Goal: Task Accomplishment & Management: Manage account settings

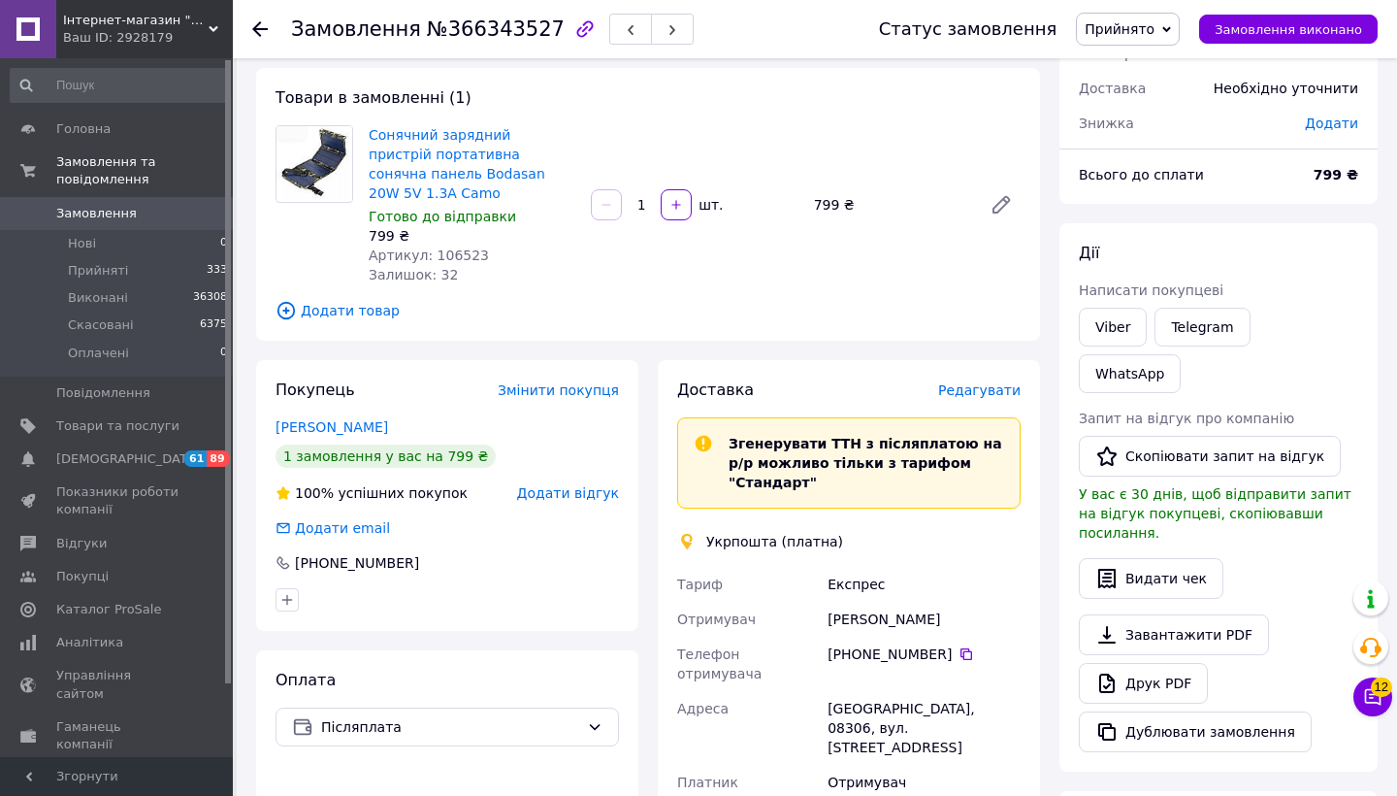
scroll to position [95, 0]
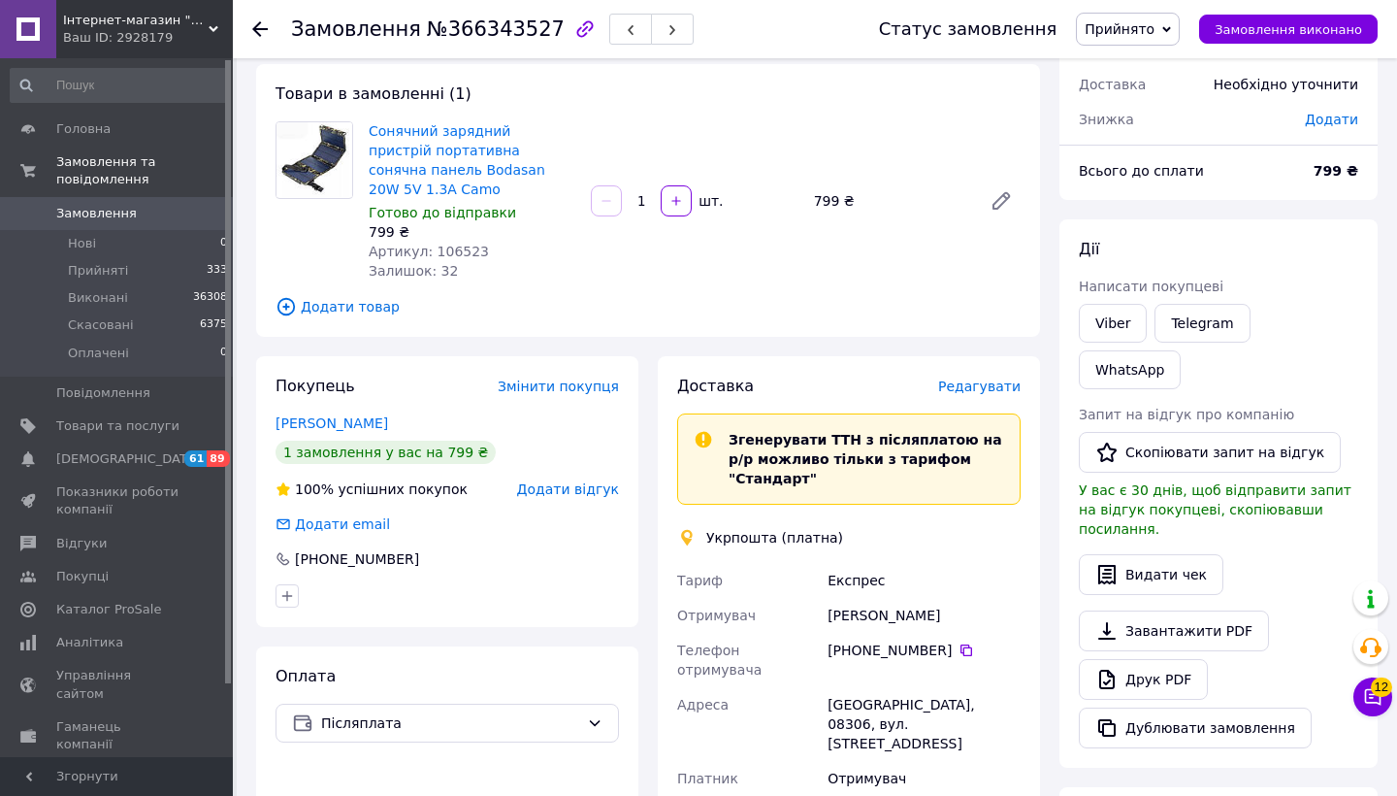
click at [963, 378] on span "Редагувати" at bounding box center [979, 386] width 82 height 16
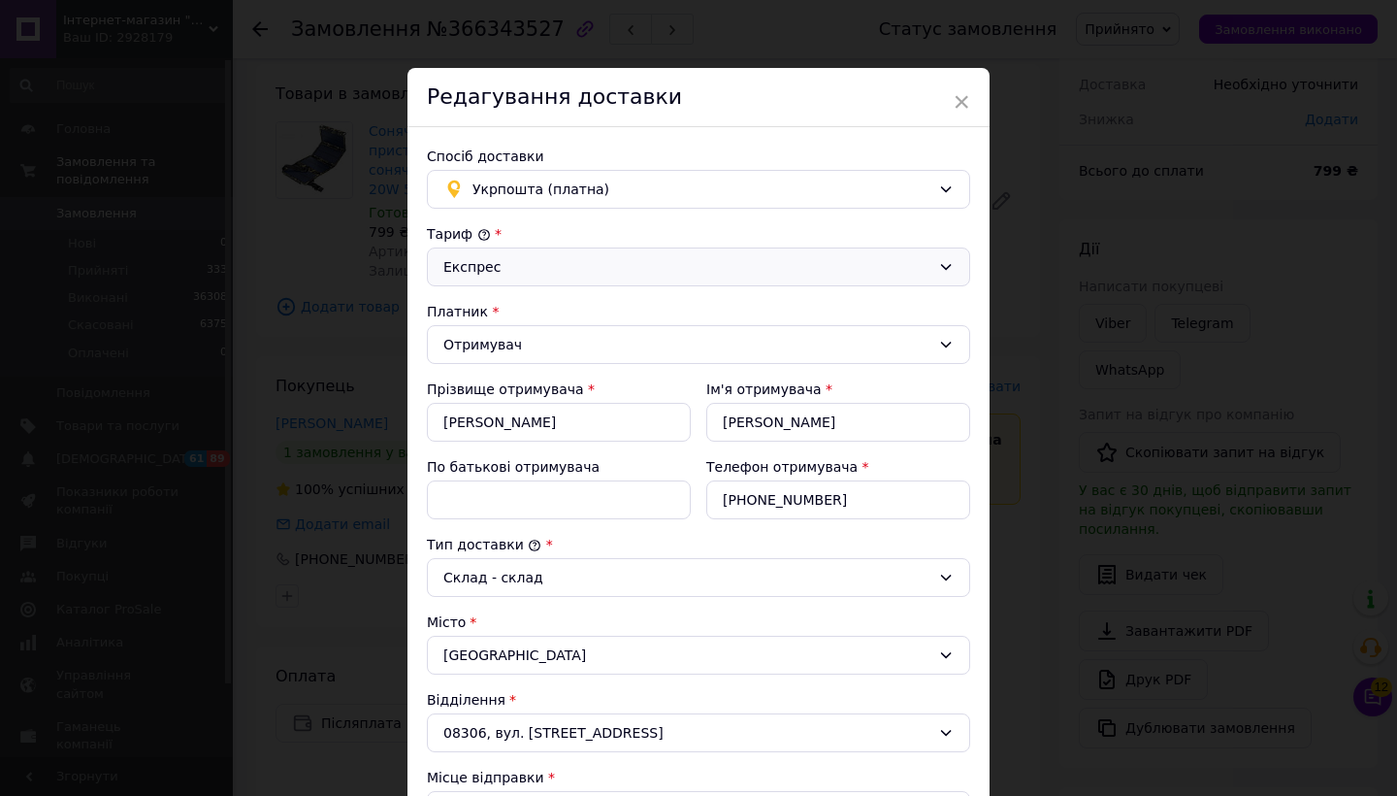
click at [940, 265] on icon at bounding box center [946, 267] width 16 height 16
click at [765, 312] on li "Стандарт" at bounding box center [695, 308] width 541 height 35
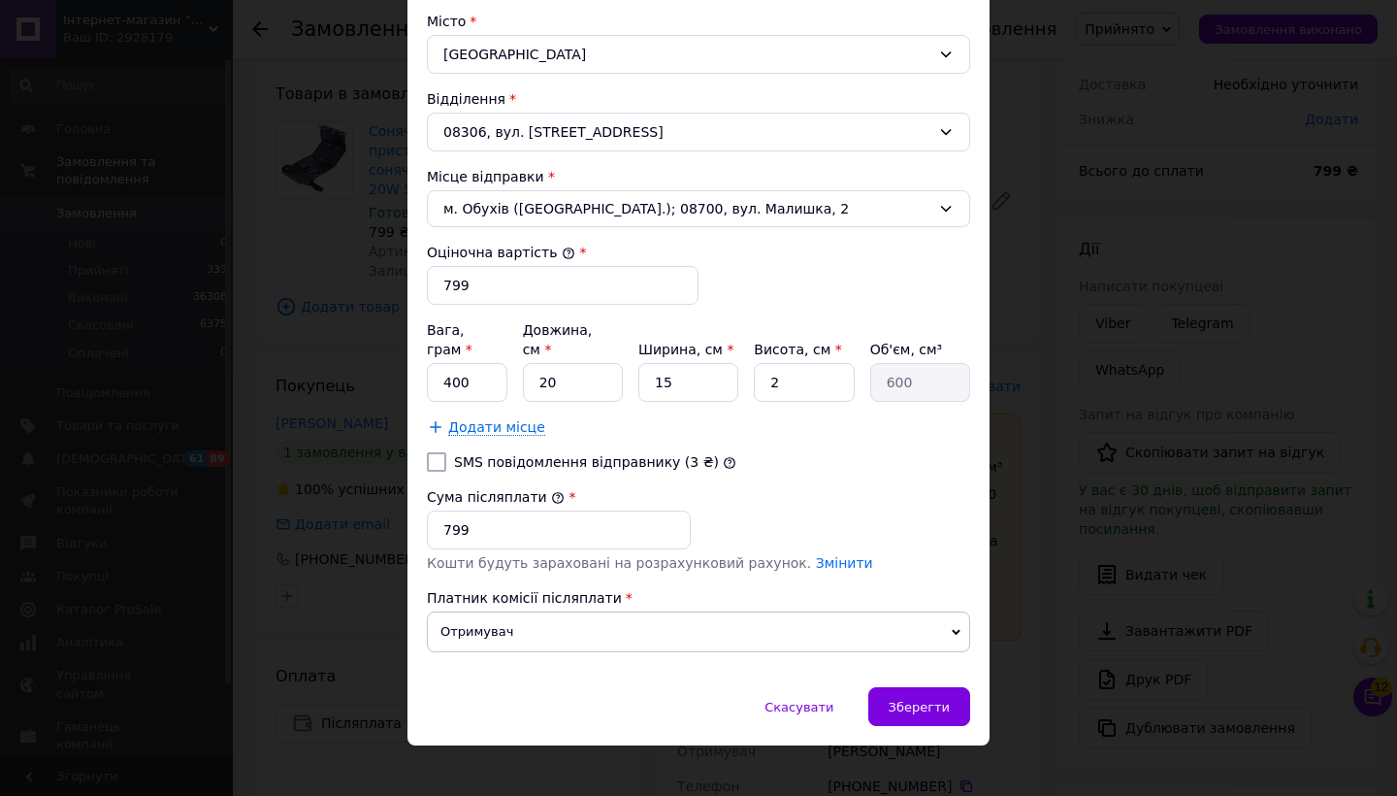
scroll to position [599, 0]
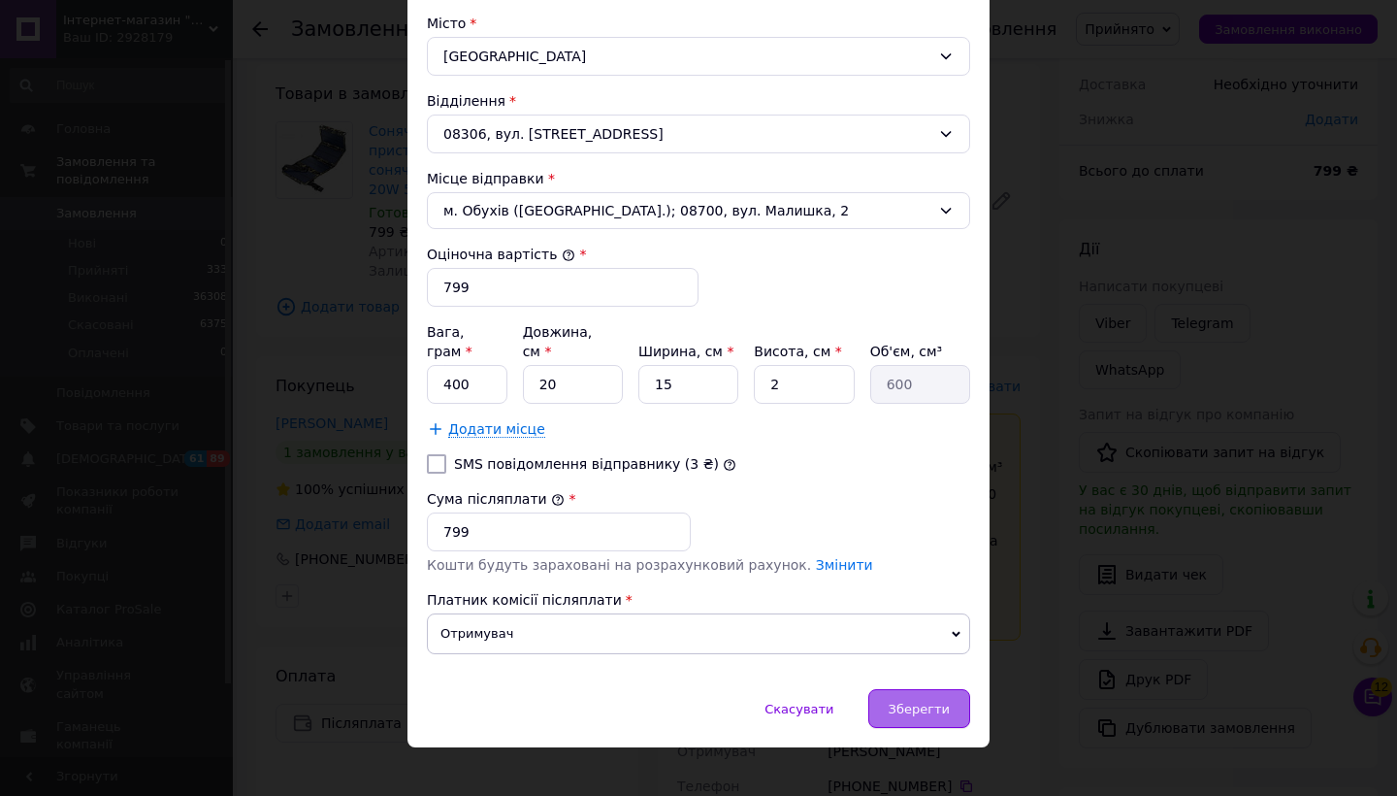
click at [914, 701] on span "Зберегти" at bounding box center [919, 708] width 61 height 15
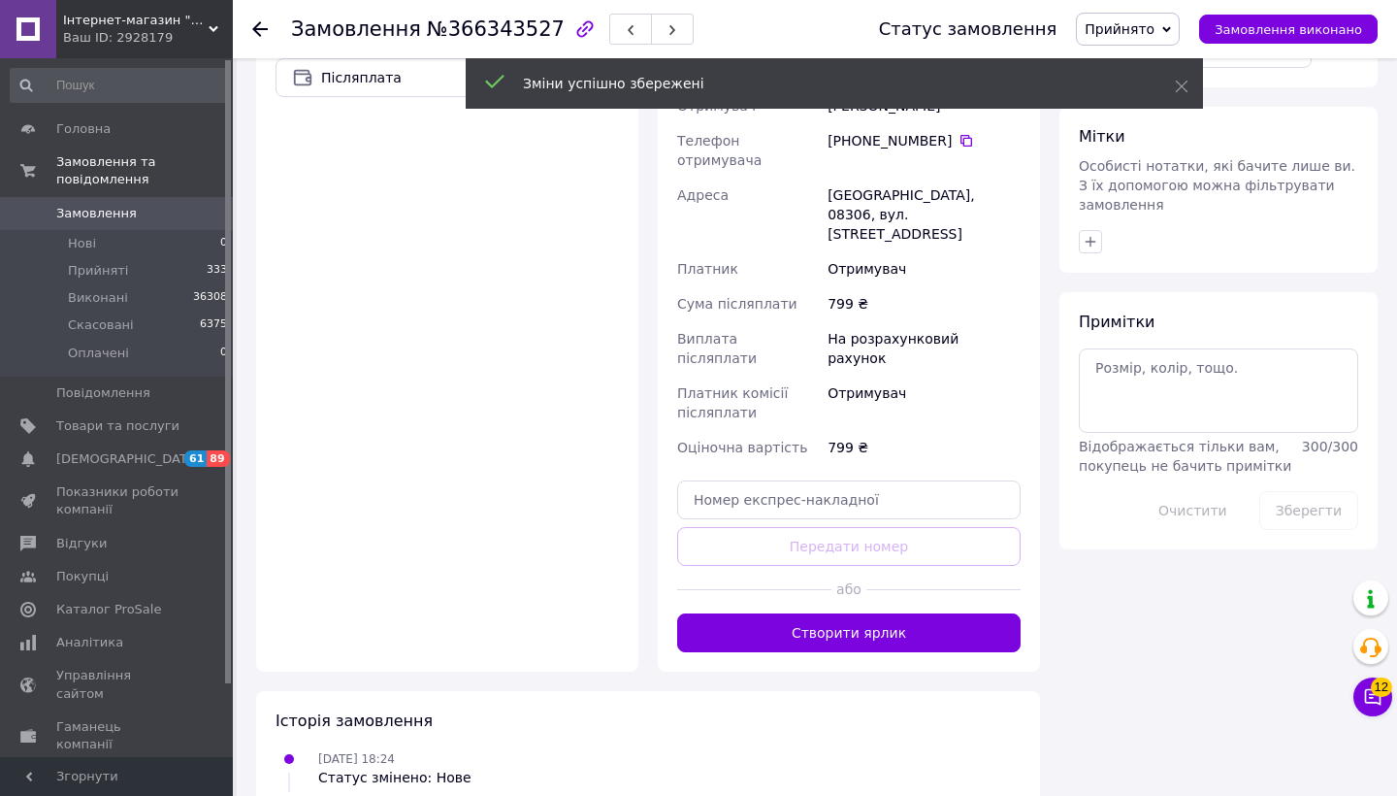
scroll to position [742, 0]
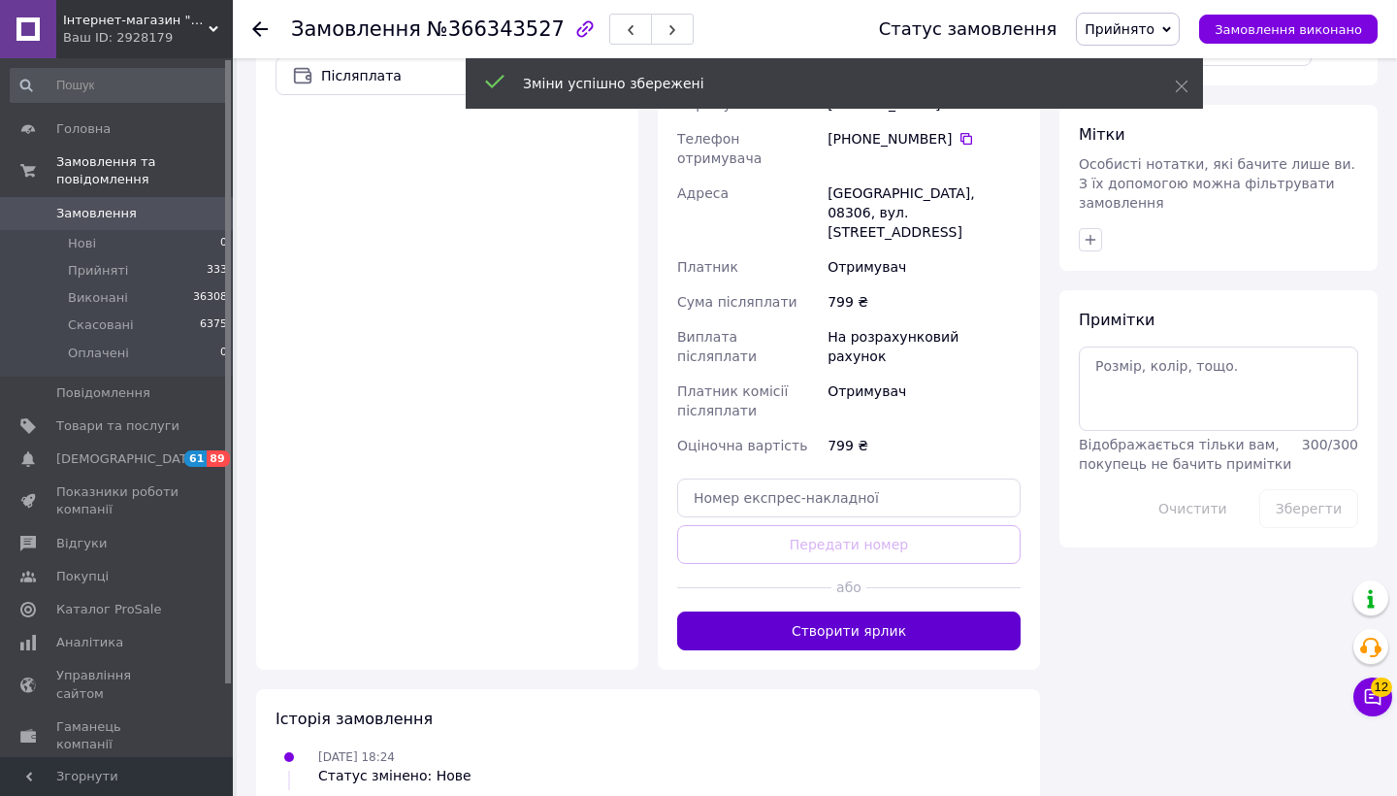
click at [802, 611] on button "Створити ярлик" at bounding box center [848, 630] width 343 height 39
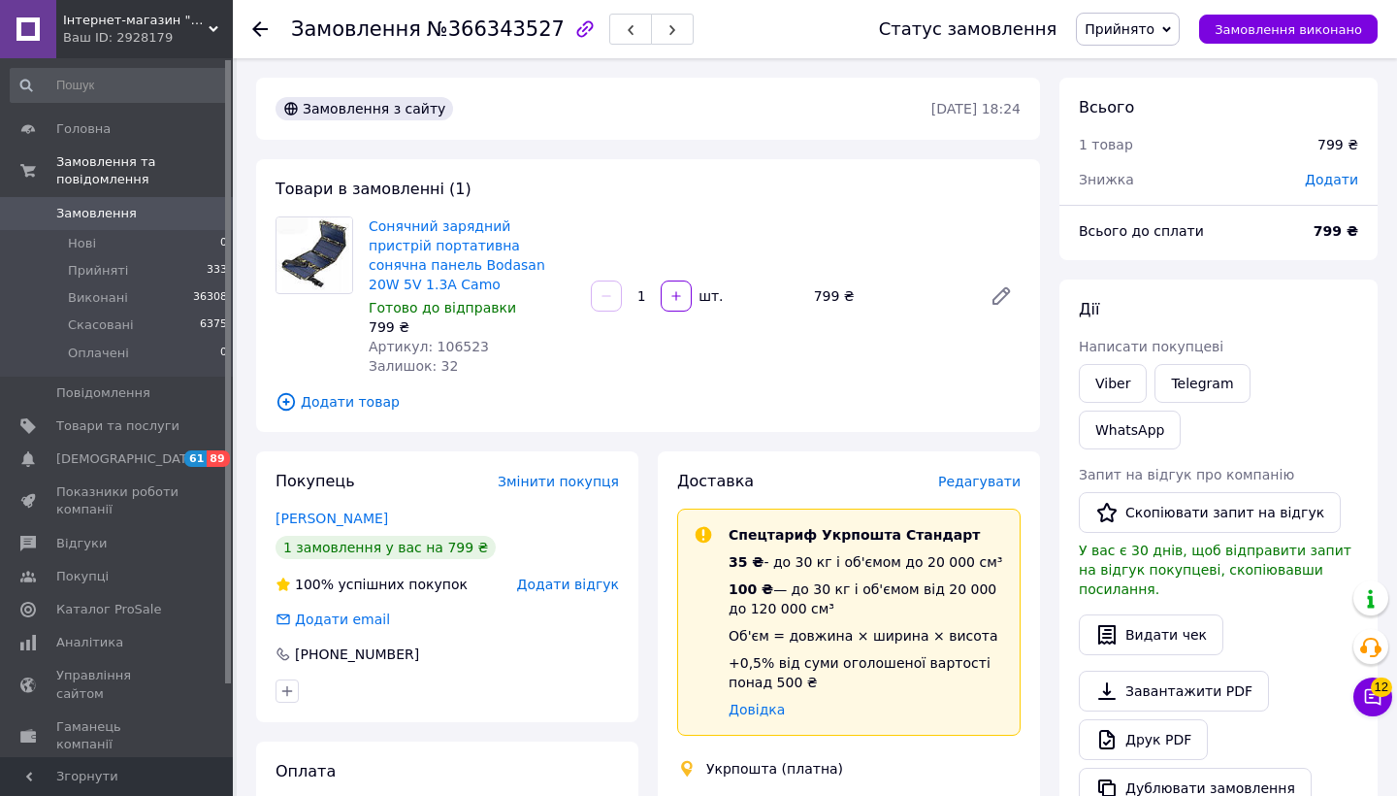
scroll to position [0, 0]
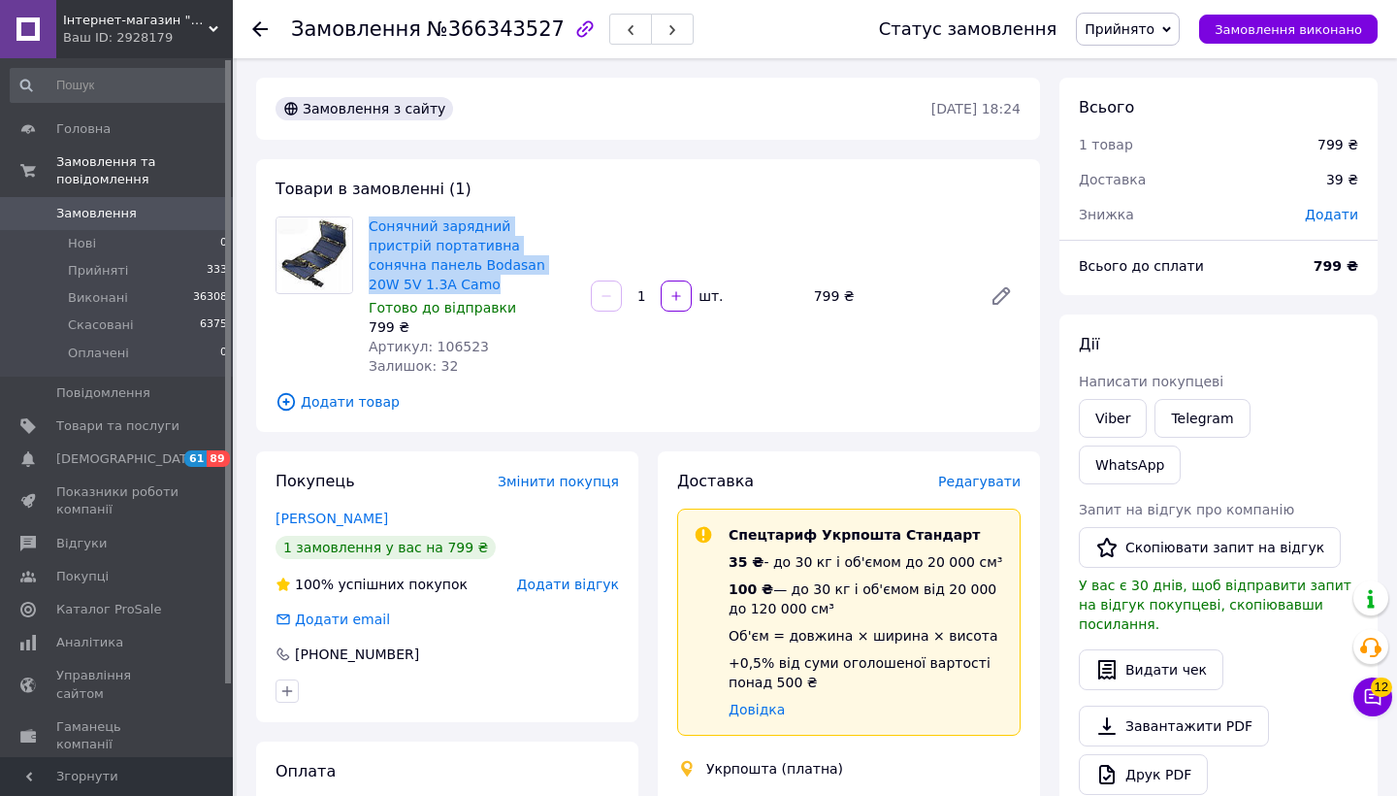
drag, startPoint x: 557, startPoint y: 261, endPoint x: 364, endPoint y: 222, distance: 196.9
click at [364, 222] on div "Сонячний зарядний пристрій портативна сонячна панель Bodasan 20W 5V 1.3A Camo Г…" at bounding box center [472, 295] width 222 height 167
copy link "Сонячний зарядний пристрій портативна сонячна панель Bodasan 20W 5V 1.3A Camo"
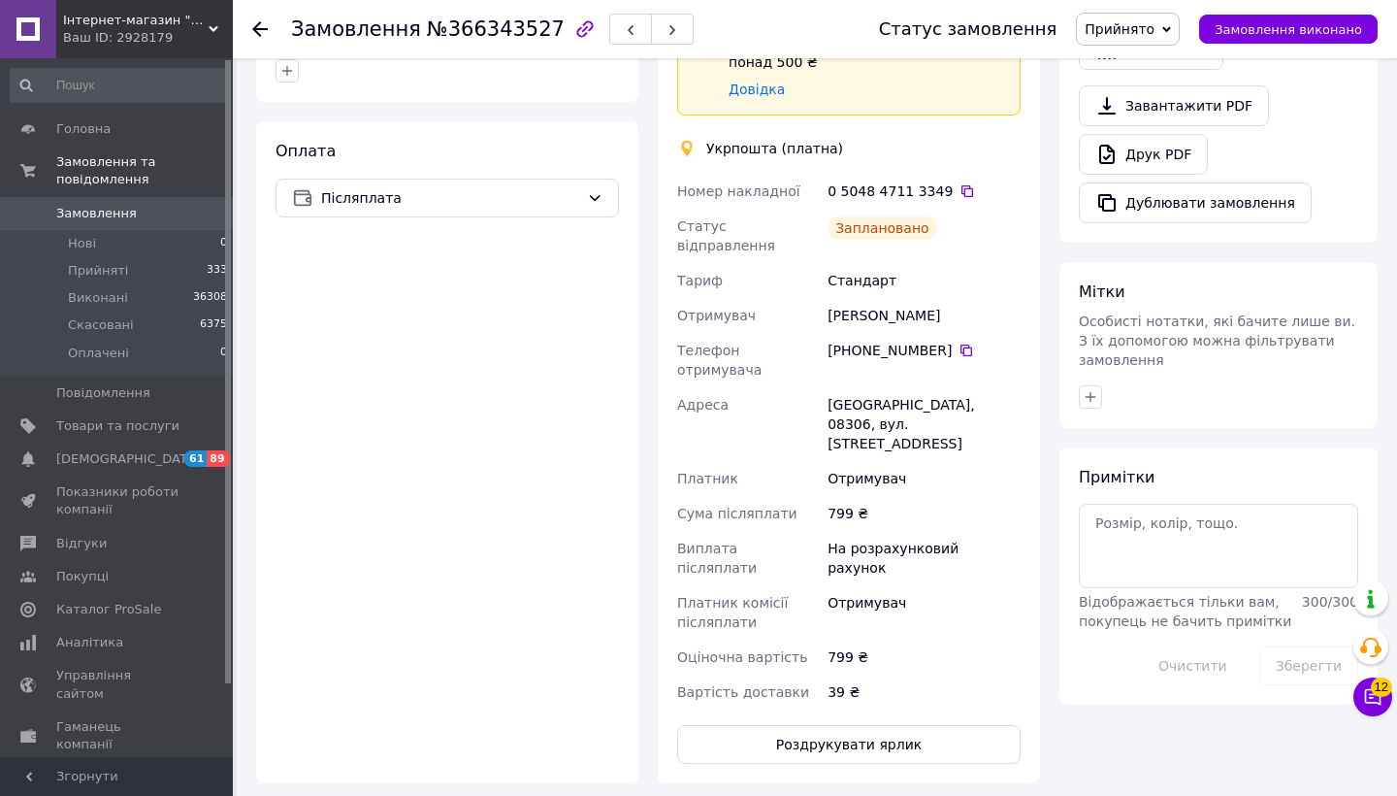
scroll to position [655, 0]
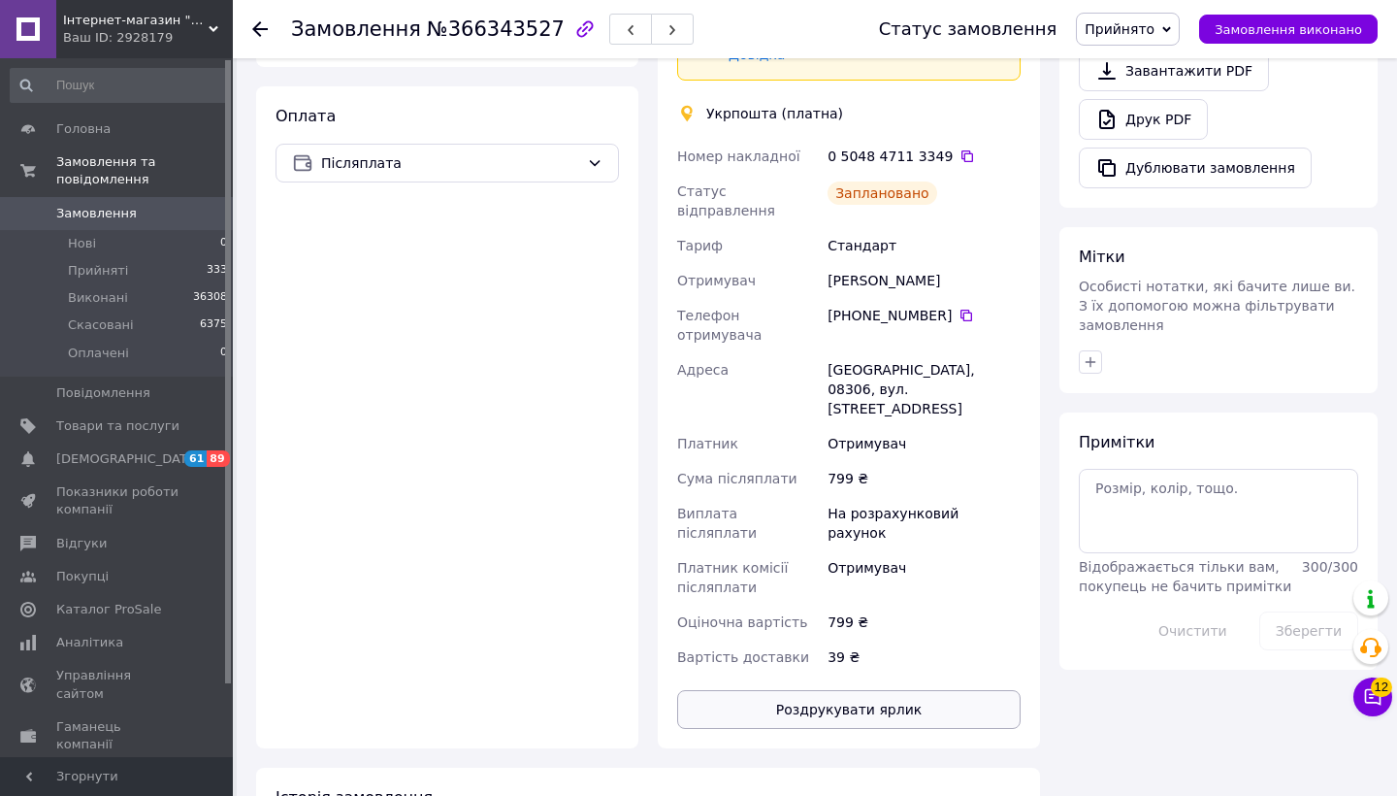
click at [838, 690] on button "Роздрукувати ярлик" at bounding box center [848, 709] width 343 height 39
click at [961, 150] on icon at bounding box center [967, 156] width 12 height 12
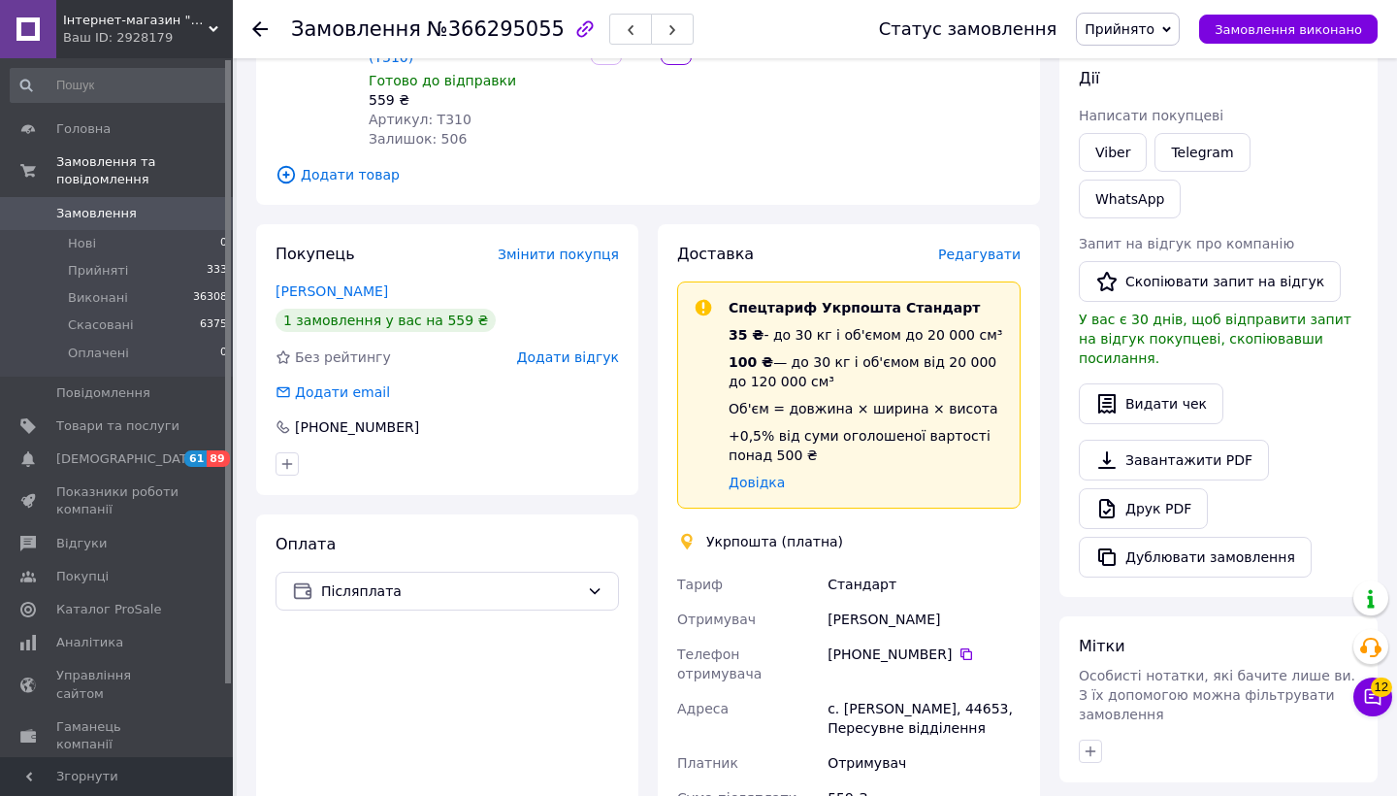
scroll to position [269, 0]
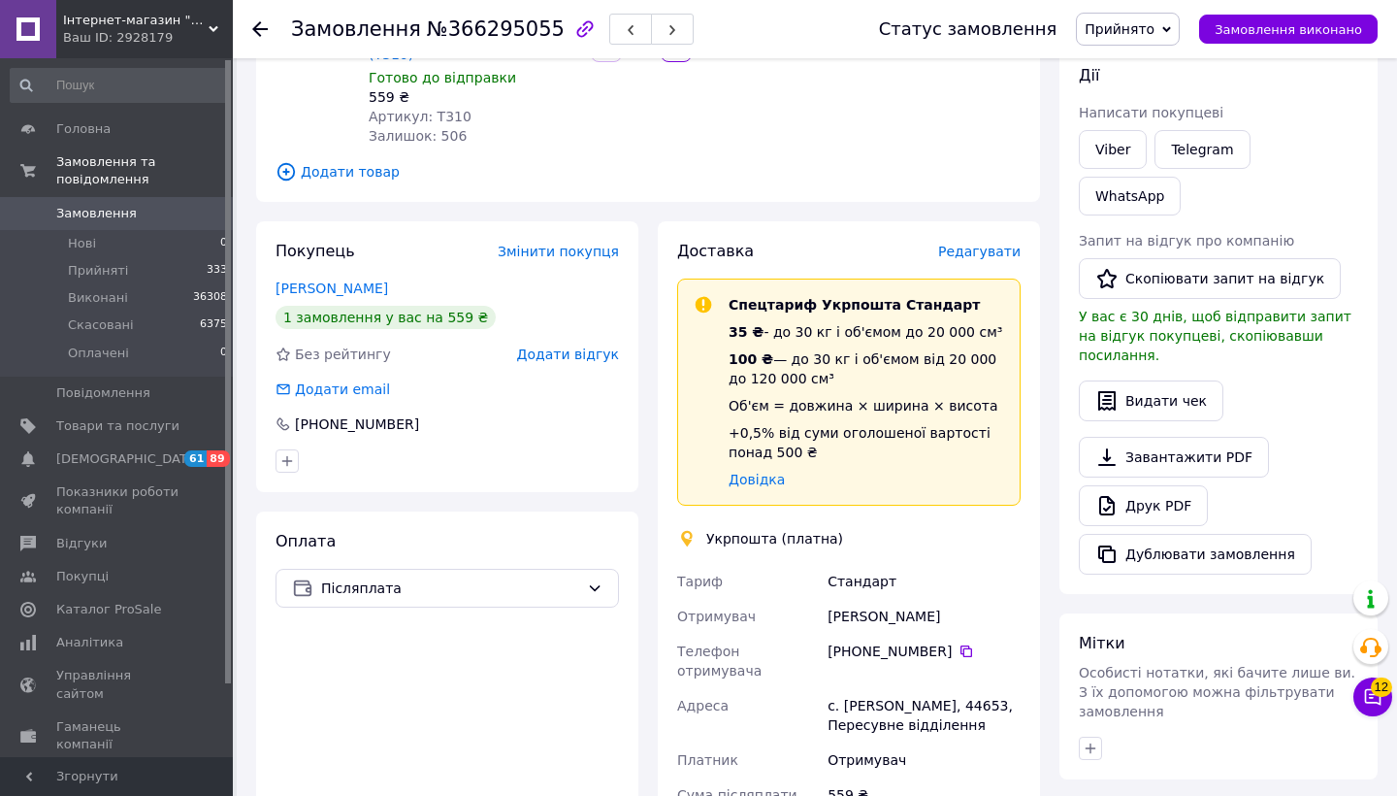
click at [983, 244] on span "Редагувати" at bounding box center [979, 252] width 82 height 16
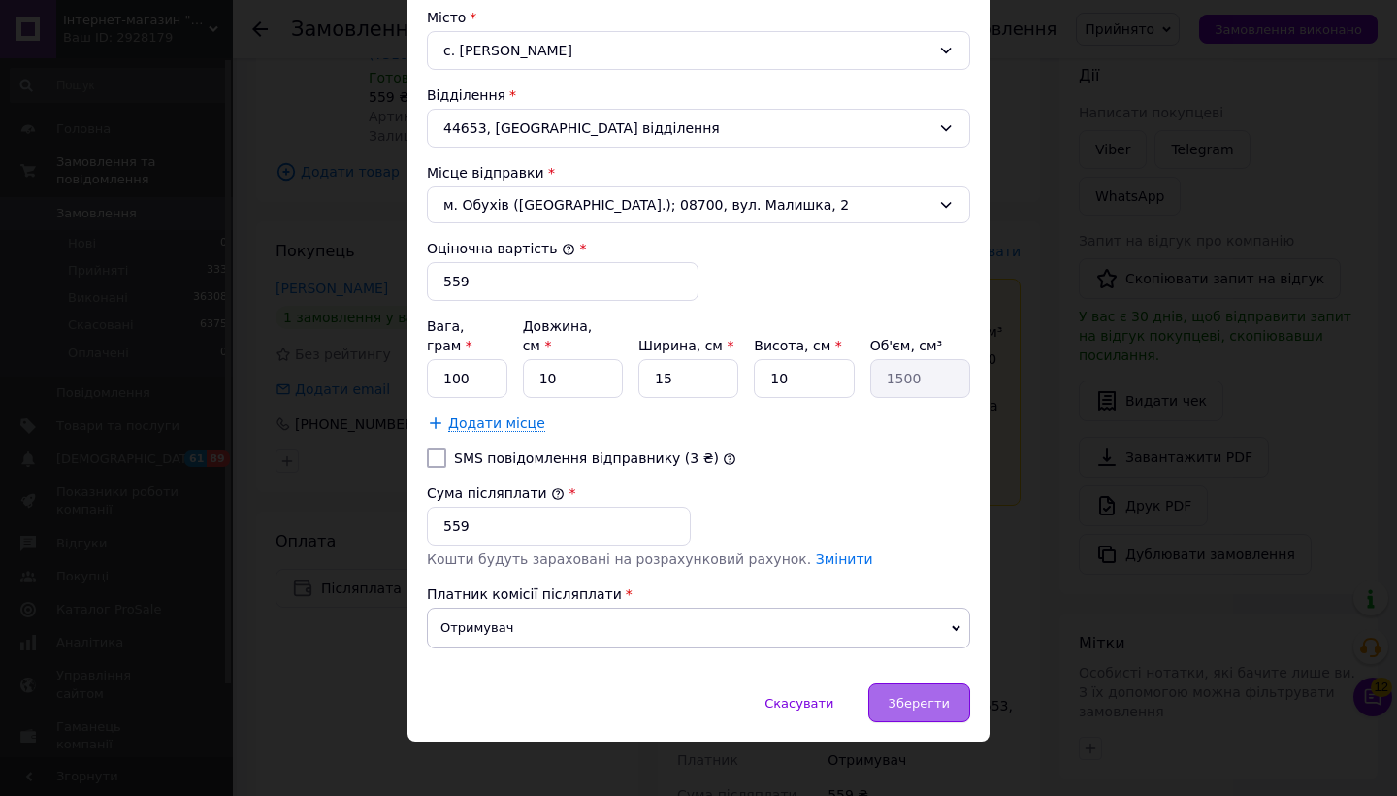
scroll to position [599, 0]
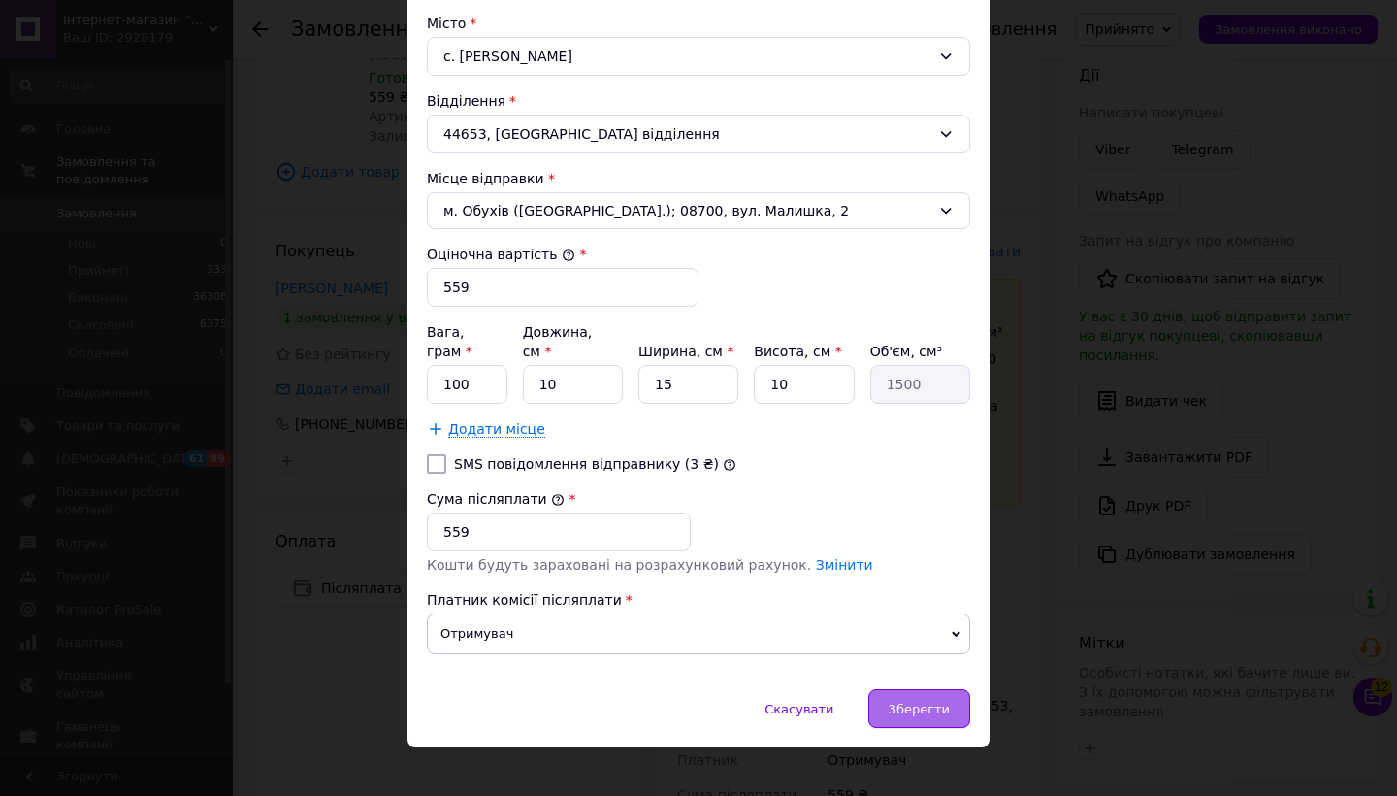
click at [928, 699] on div "Зберегти" at bounding box center [919, 708] width 102 height 39
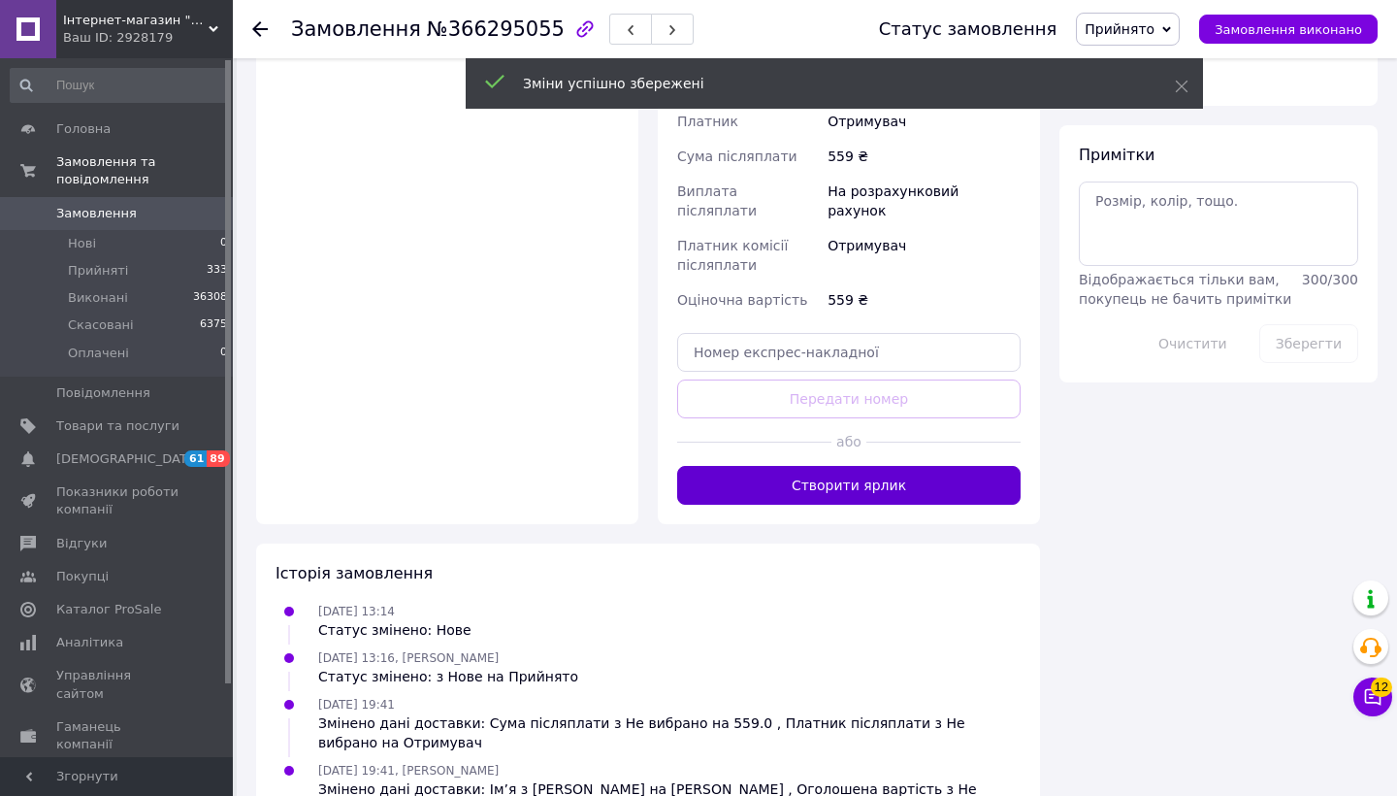
click at [827, 466] on button "Створити ярлик" at bounding box center [848, 485] width 343 height 39
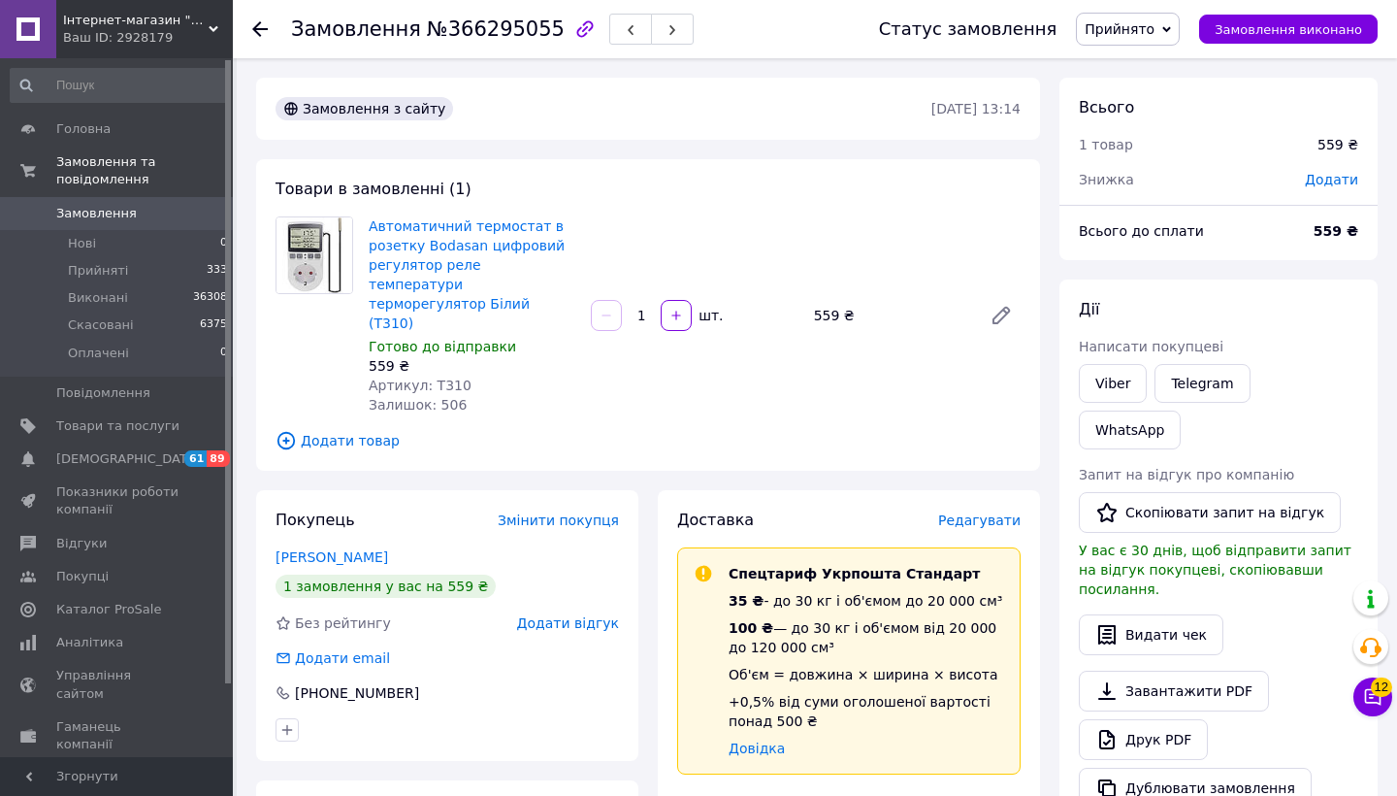
scroll to position [0, 0]
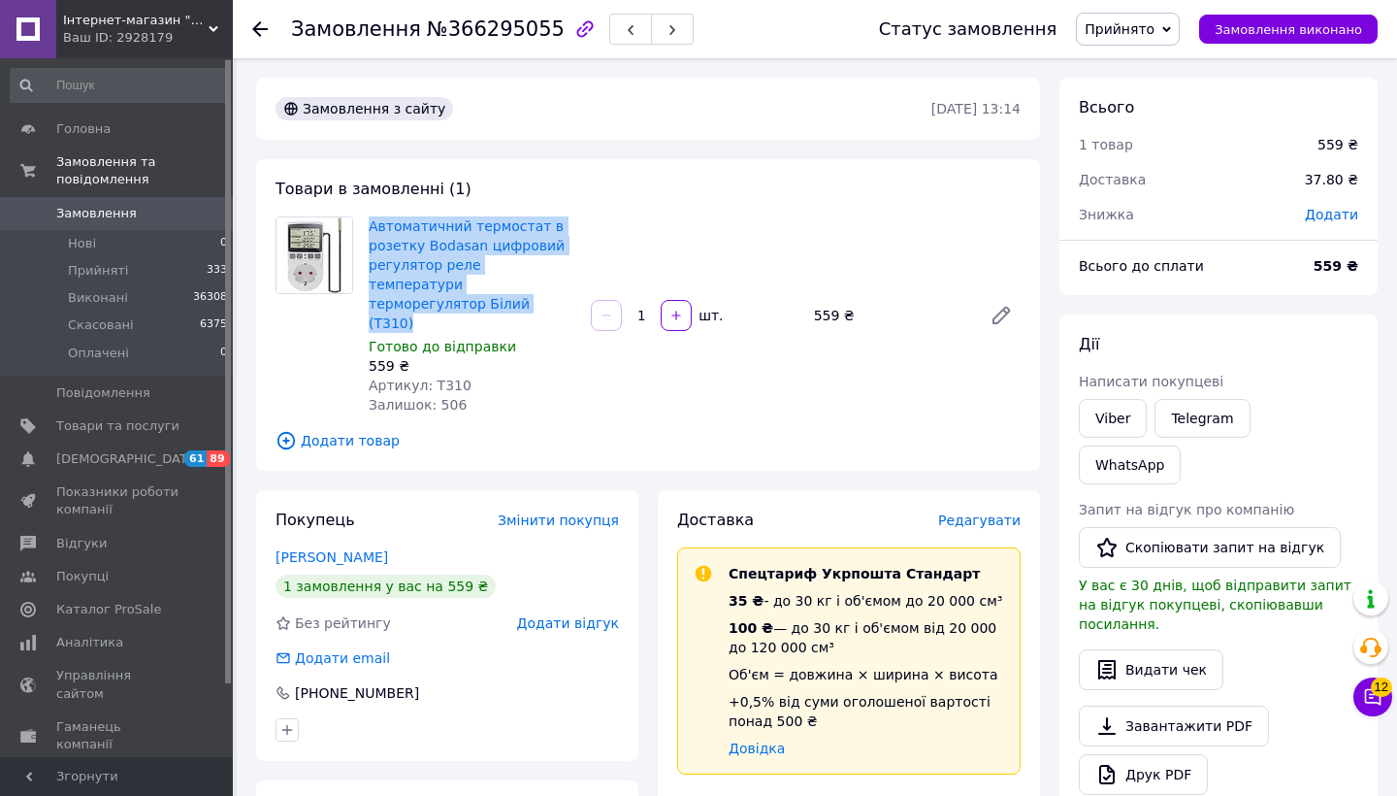
drag, startPoint x: 550, startPoint y: 284, endPoint x: 364, endPoint y: 228, distance: 194.6
click at [364, 228] on div "Автоматичний термостат в розетку Bodasan цифровий регулятор реле температури те…" at bounding box center [472, 315] width 222 height 206
copy link "Автоматичний термостат в розетку Bodasan цифровий регулятор реле температури те…"
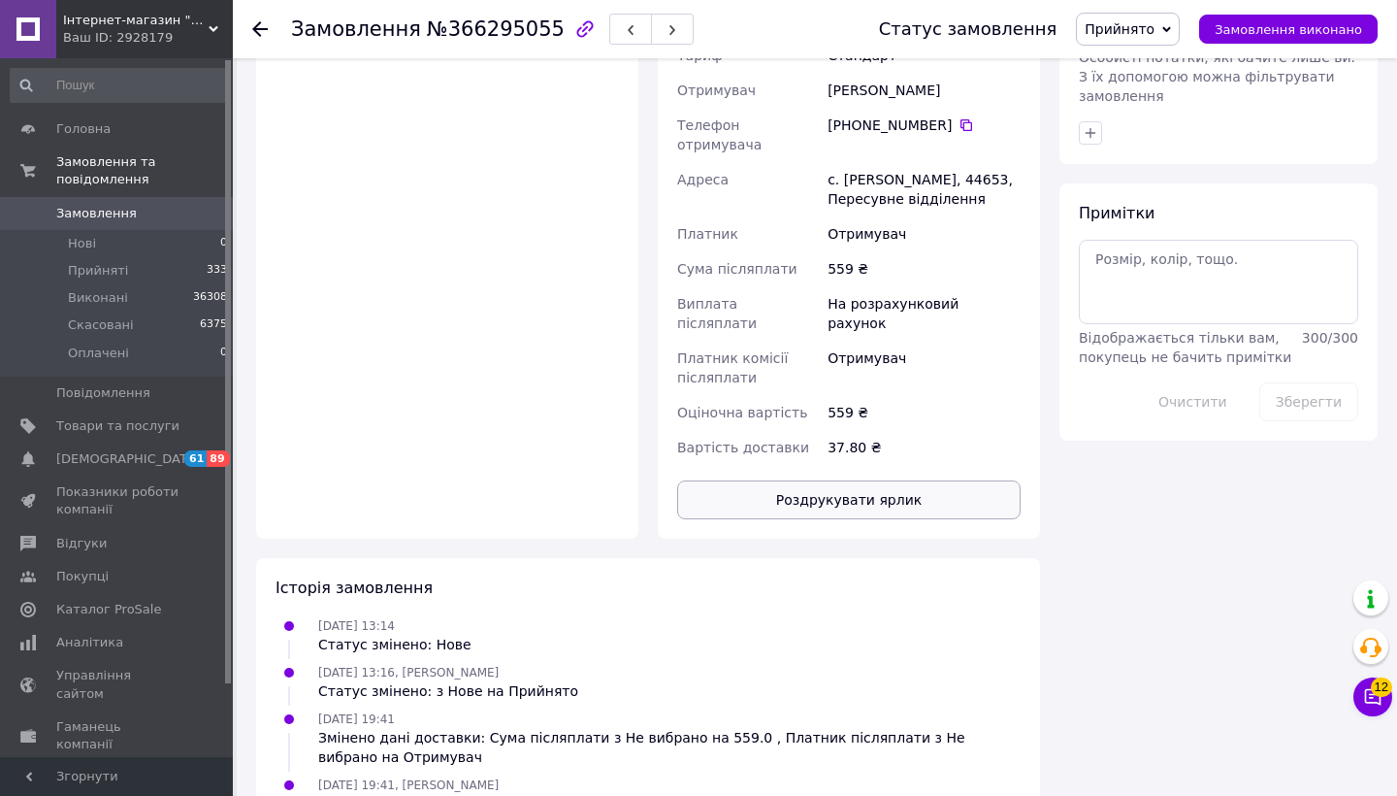
click at [843, 480] on button "Роздрукувати ярлик" at bounding box center [848, 499] width 343 height 39
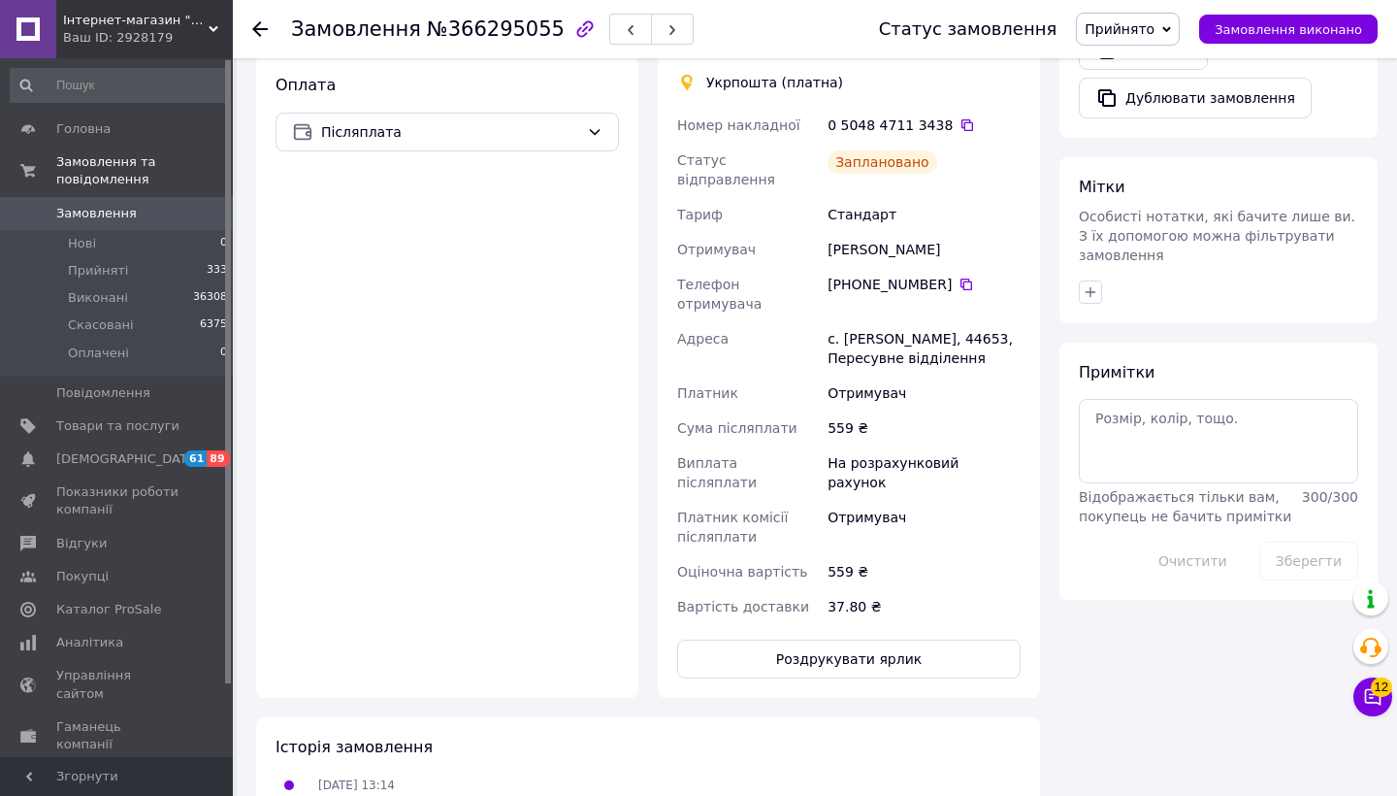
scroll to position [721, 0]
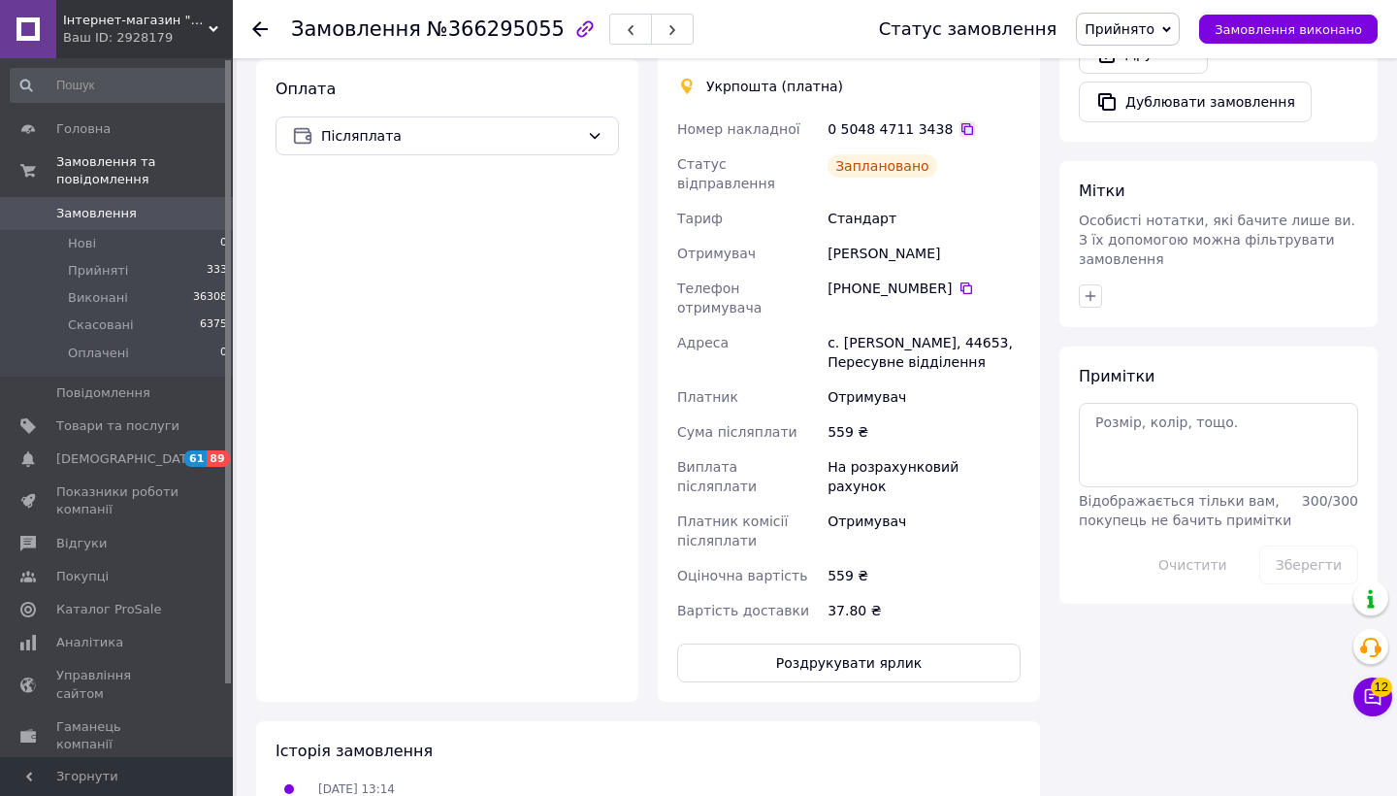
click at [960, 121] on icon at bounding box center [968, 129] width 16 height 16
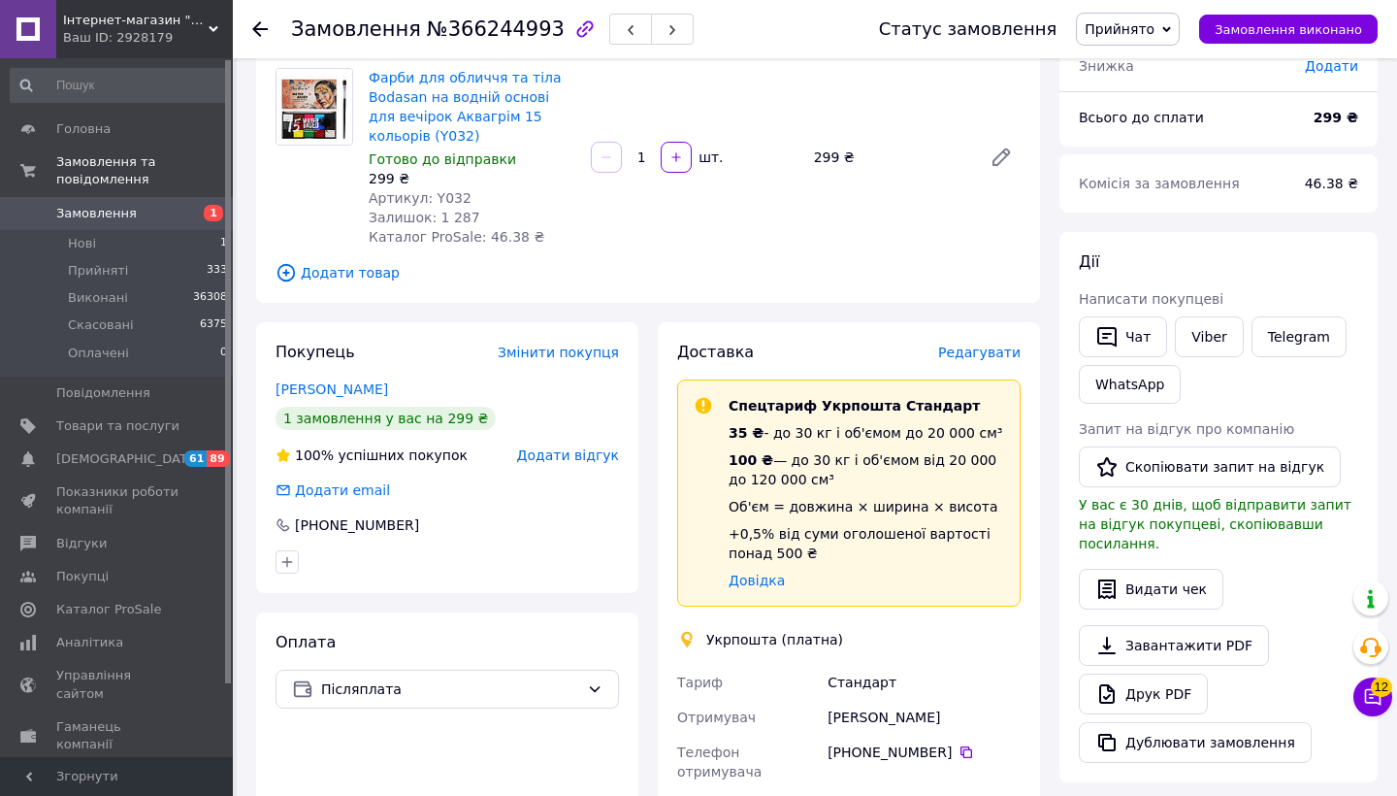
scroll to position [124, 0]
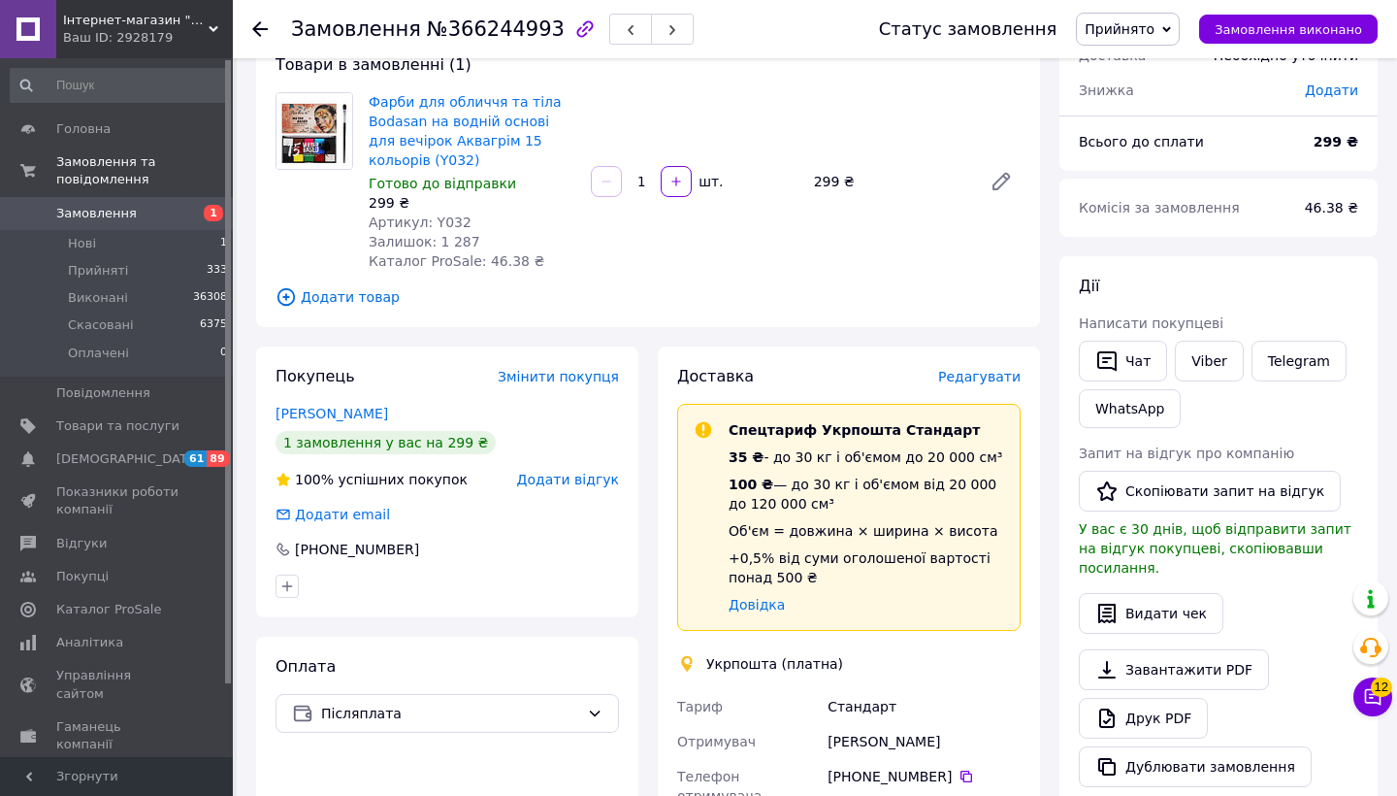
click at [997, 372] on span "Редагувати" at bounding box center [979, 377] width 82 height 16
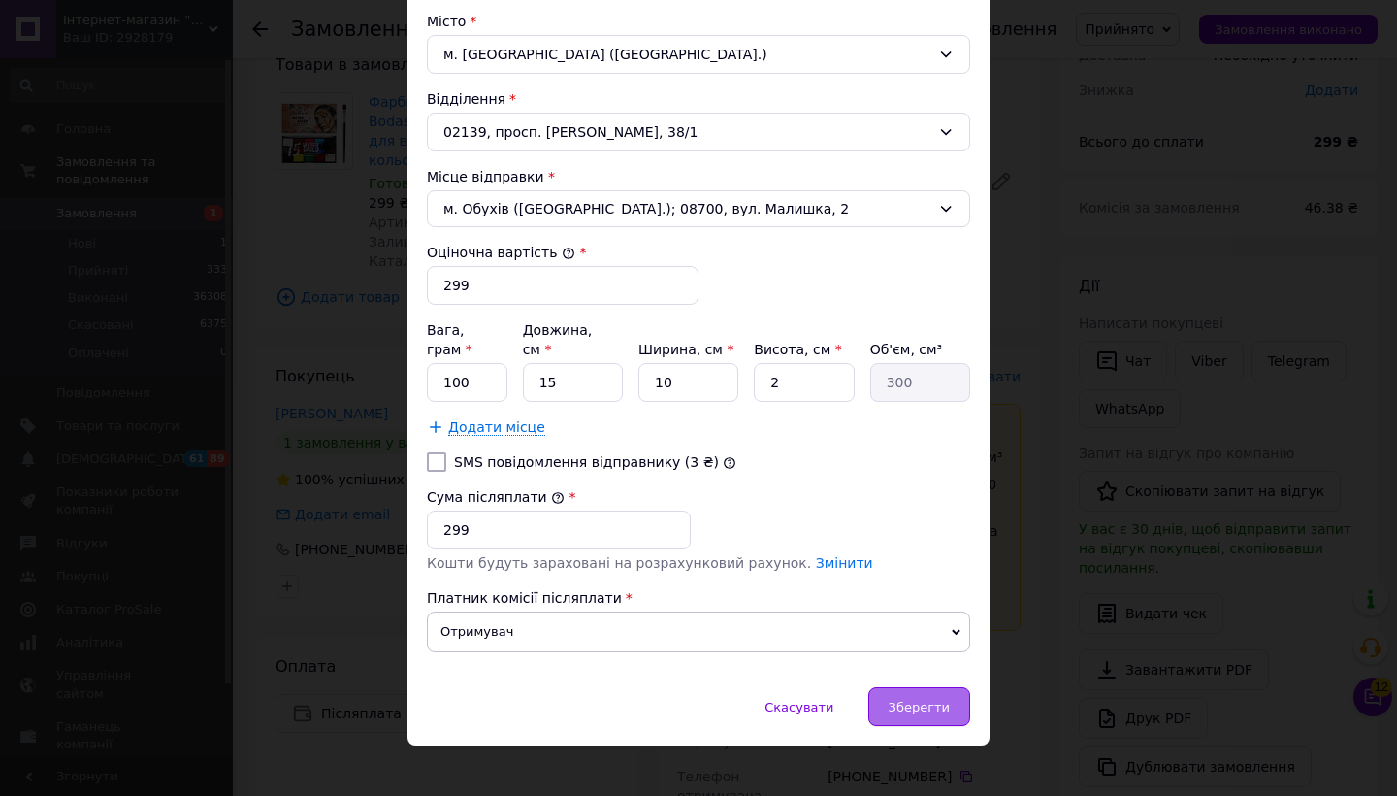
scroll to position [599, 0]
click at [915, 701] on span "Зберегти" at bounding box center [919, 708] width 61 height 15
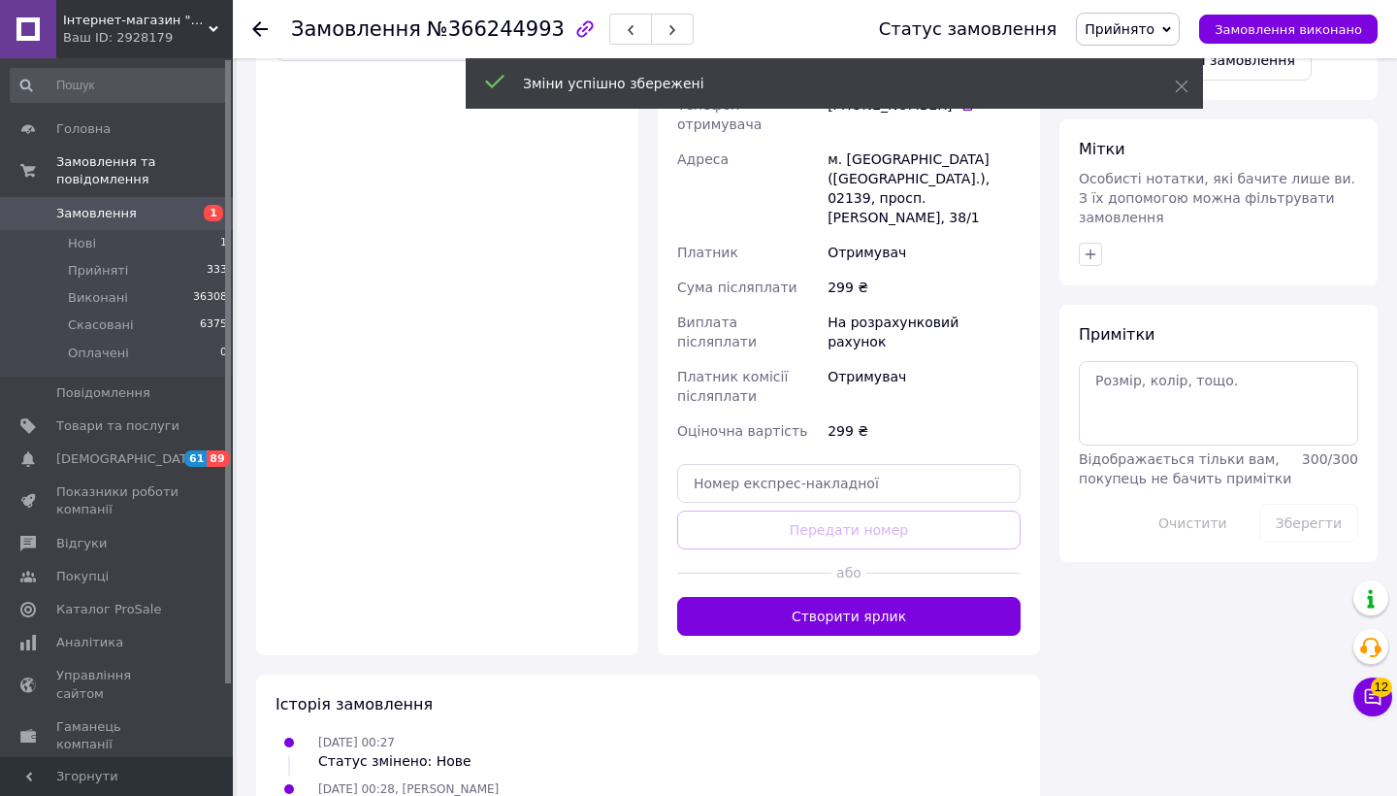
scroll to position [795, 0]
click at [837, 598] on button "Створити ярлик" at bounding box center [848, 617] width 343 height 39
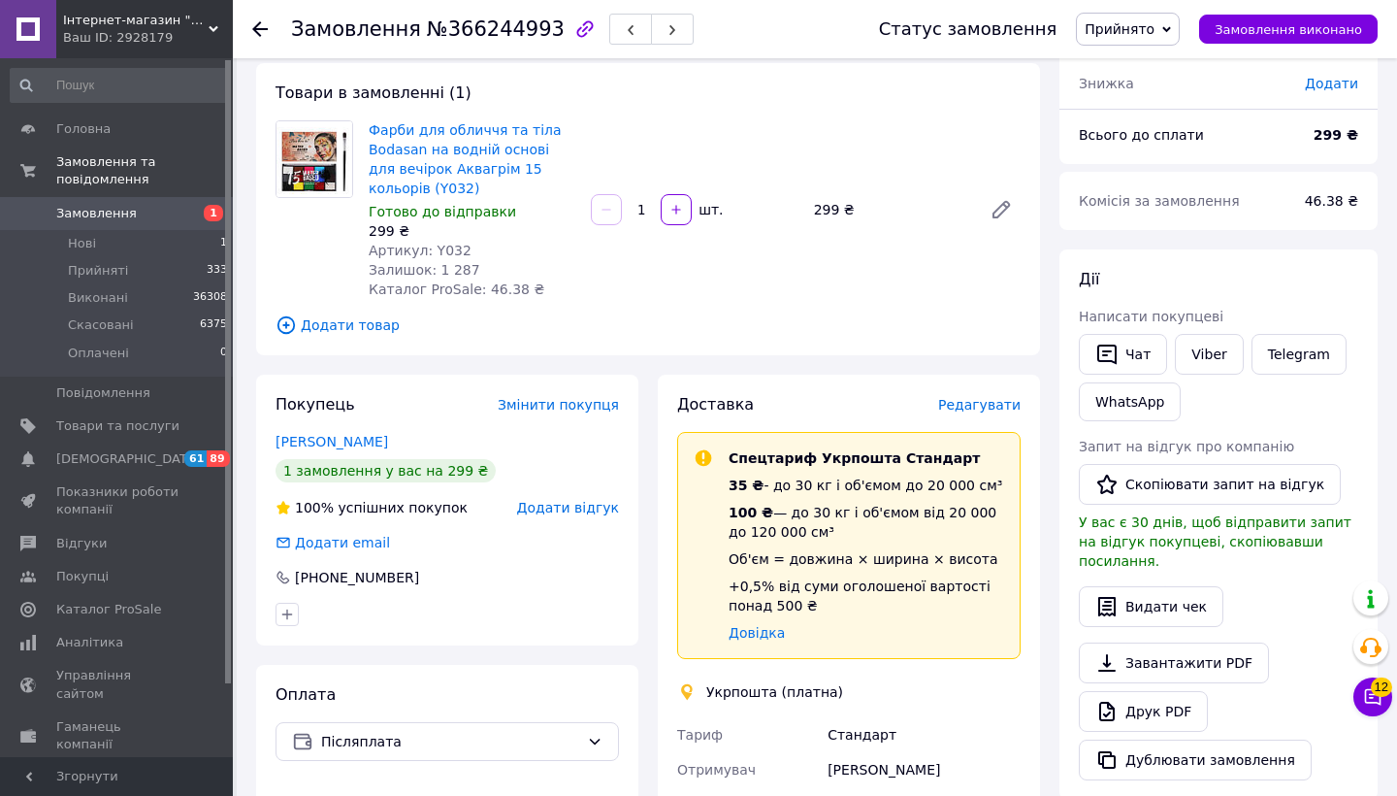
scroll to position [63, 0]
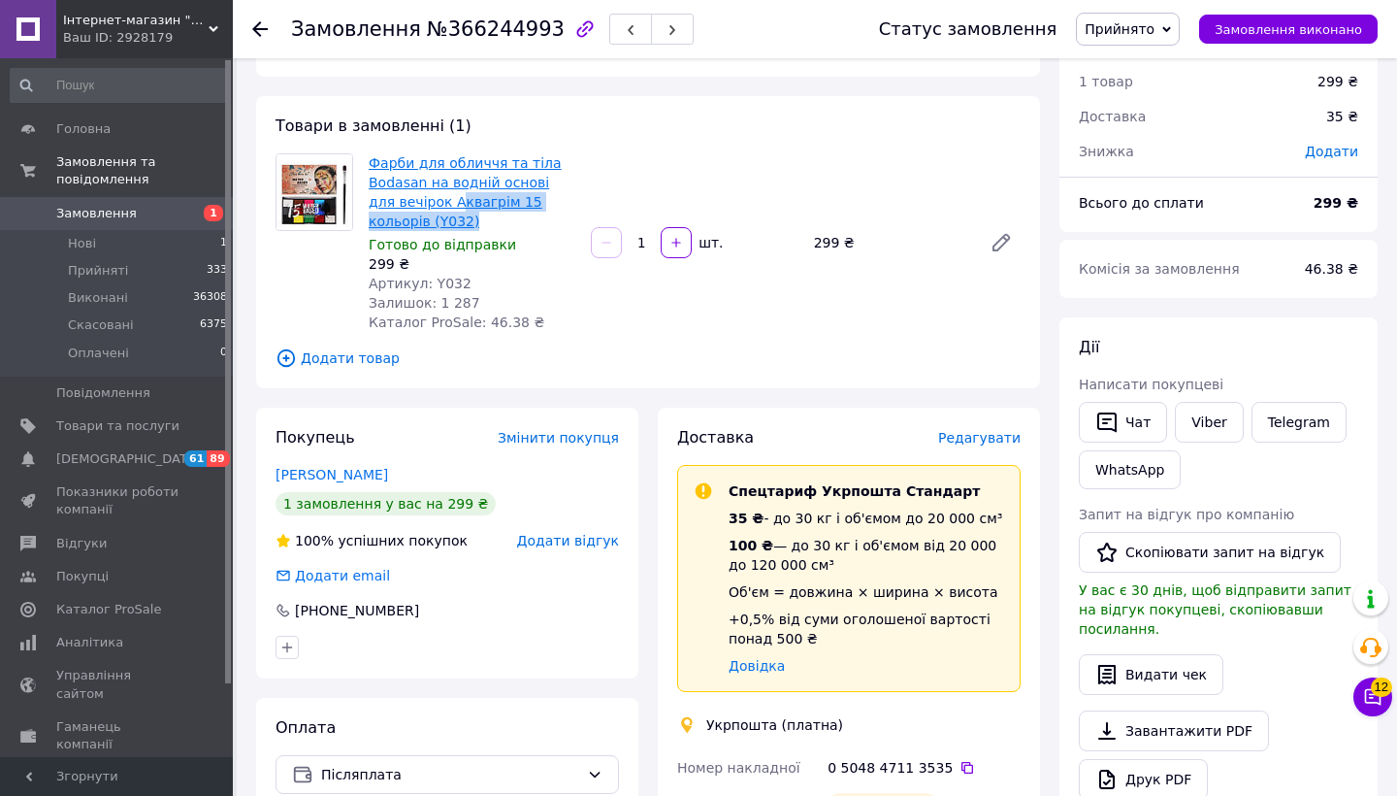
drag, startPoint x: 441, startPoint y: 223, endPoint x: 428, endPoint y: 201, distance: 26.1
click at [428, 201] on span "Фарби для обличчя та тіла Bodasan на водній основі для вечірок Аквагрім 15 коль…" at bounding box center [472, 192] width 207 height 78
click at [419, 215] on span "Фарби для обличчя та тіла Bodasan на водній основі для вечірок Аквагрім 15 коль…" at bounding box center [472, 192] width 207 height 78
click at [423, 206] on span "Фарби для обличчя та тіла Bodasan на водній основі для вечірок Аквагрім 15 коль…" at bounding box center [472, 192] width 207 height 78
copy link "Аквагрім 15 кольорів (Y032)"
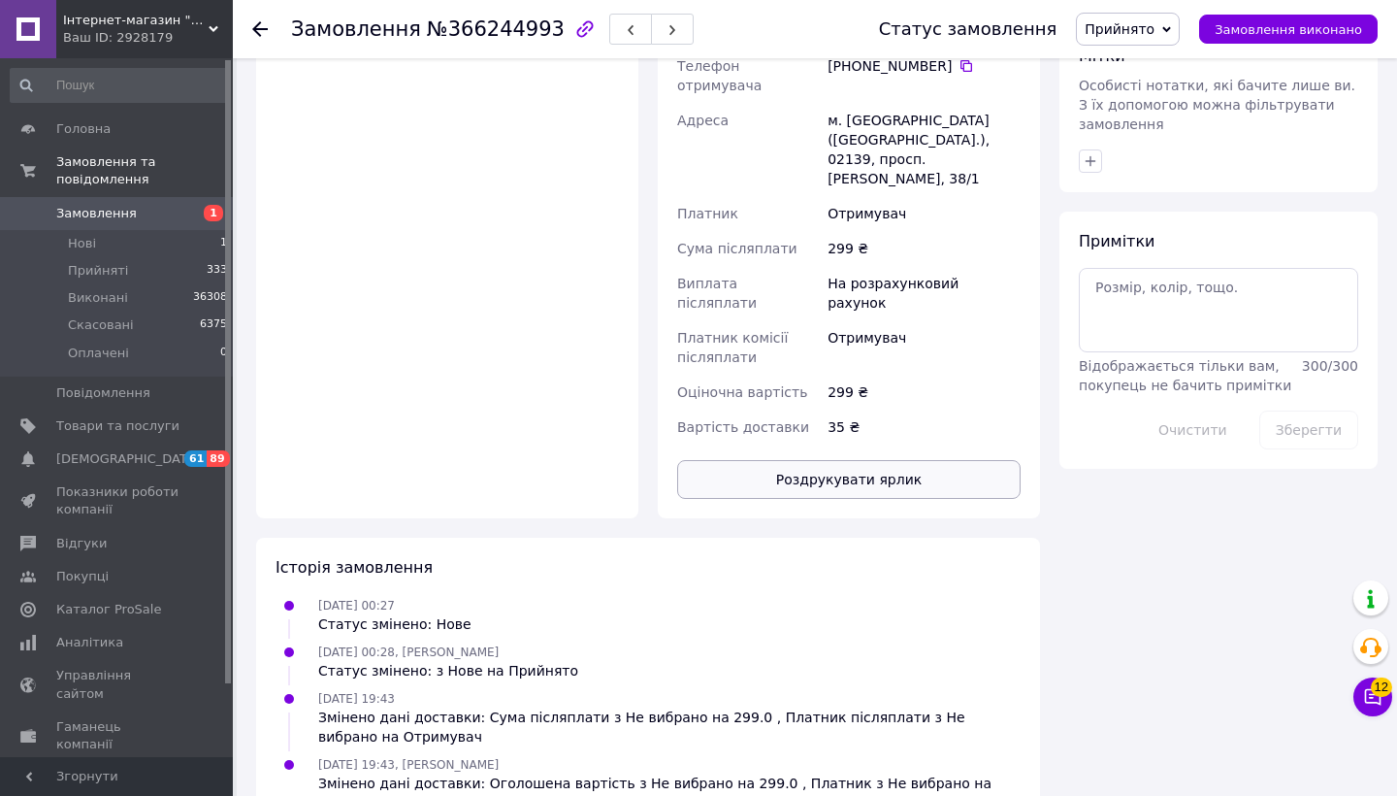
scroll to position [922, 0]
click at [801, 462] on button "Роздрукувати ярлик" at bounding box center [848, 481] width 343 height 39
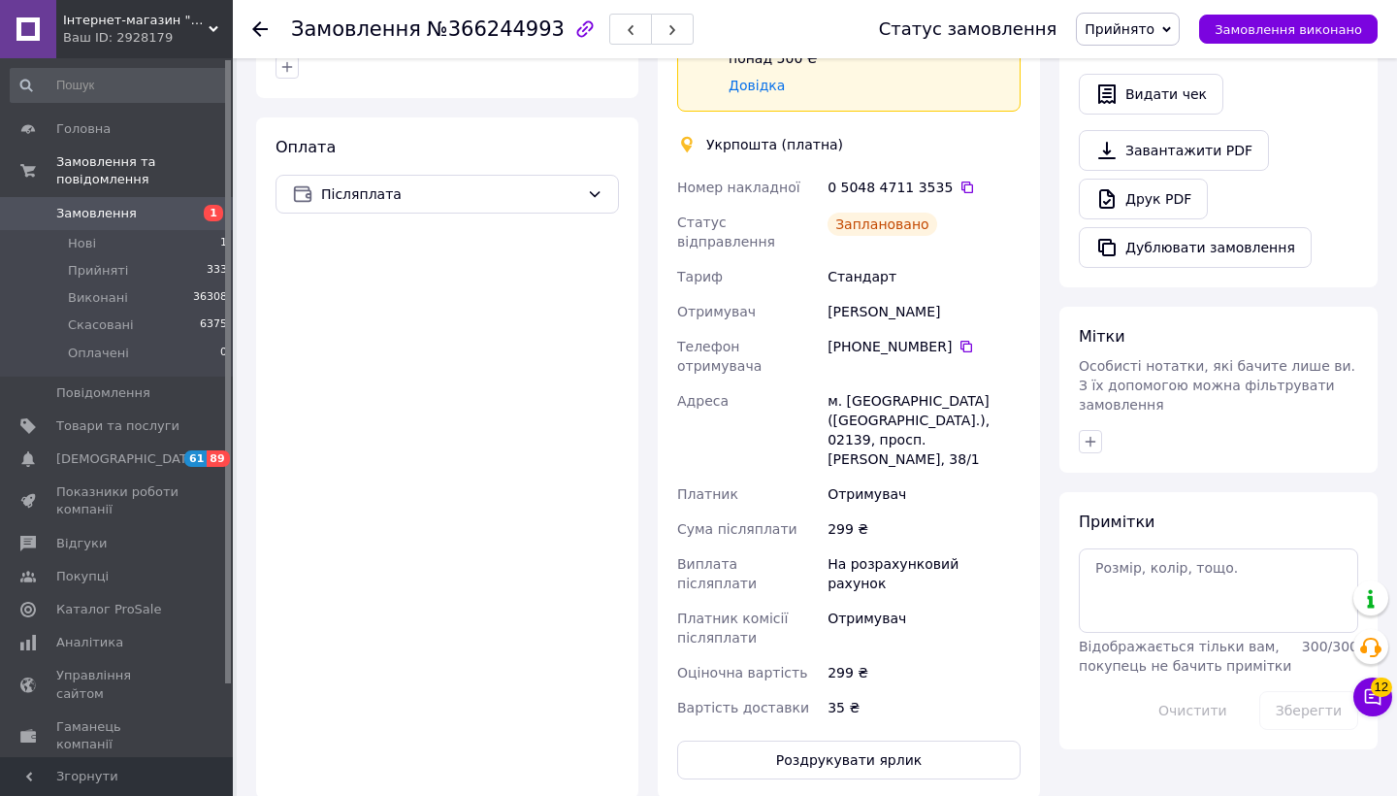
scroll to position [513, 0]
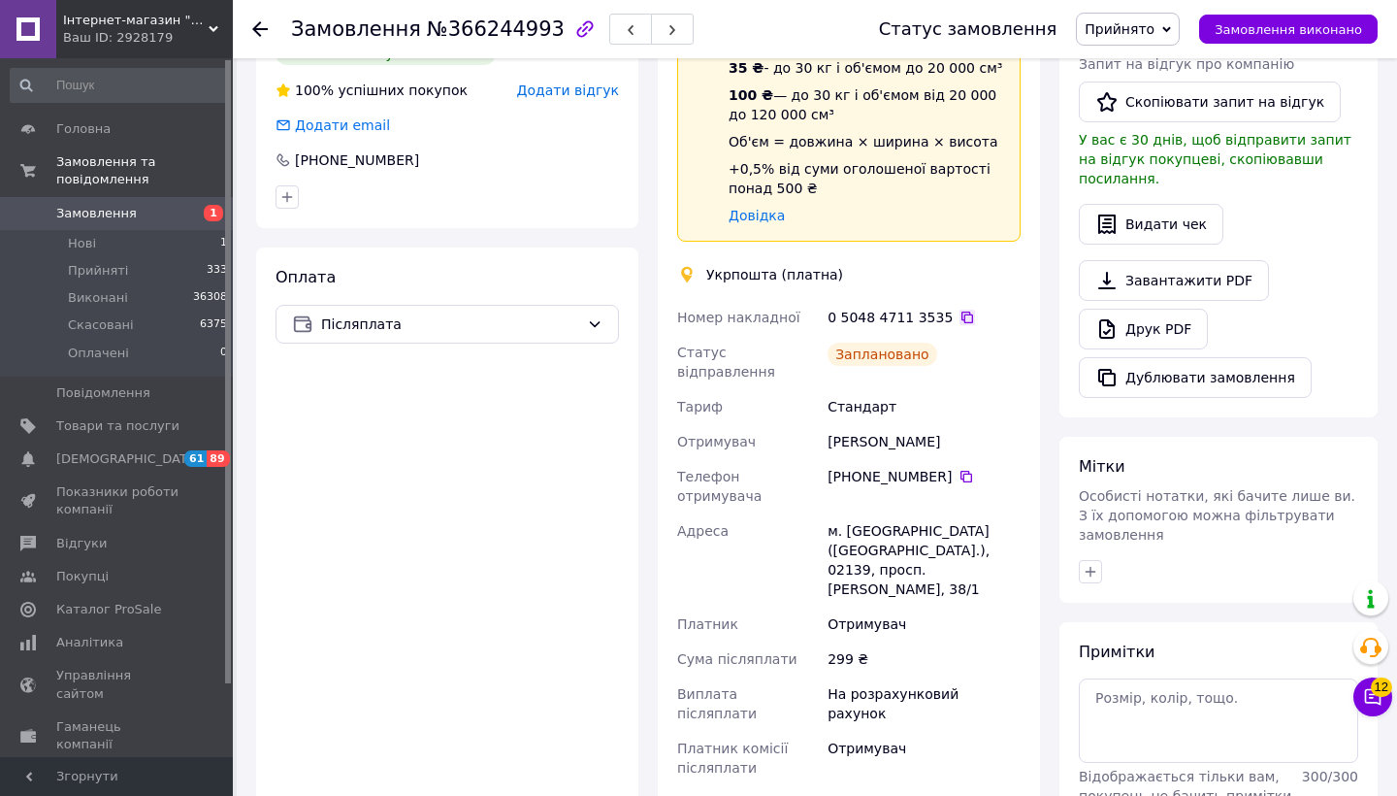
click at [961, 313] on icon at bounding box center [967, 317] width 12 height 12
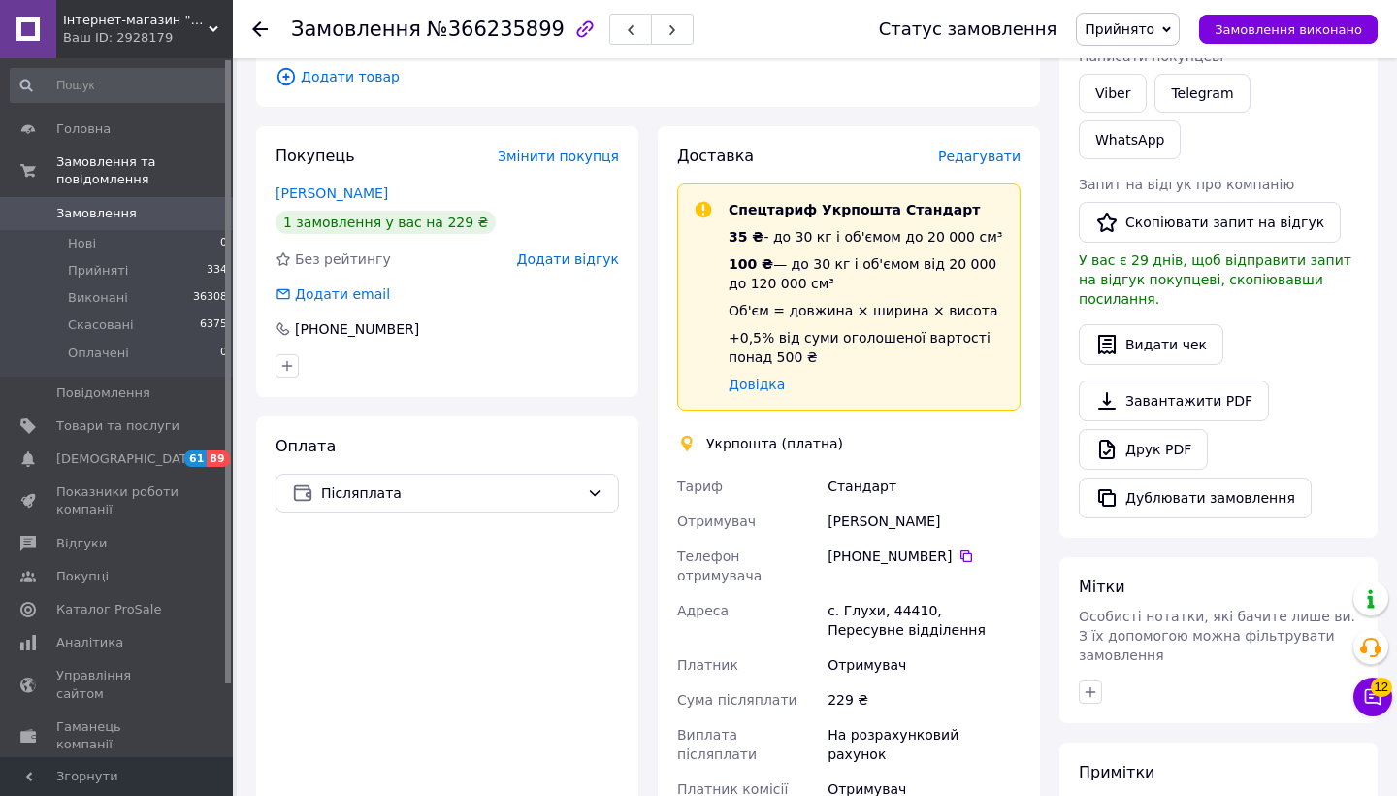
scroll to position [206, 0]
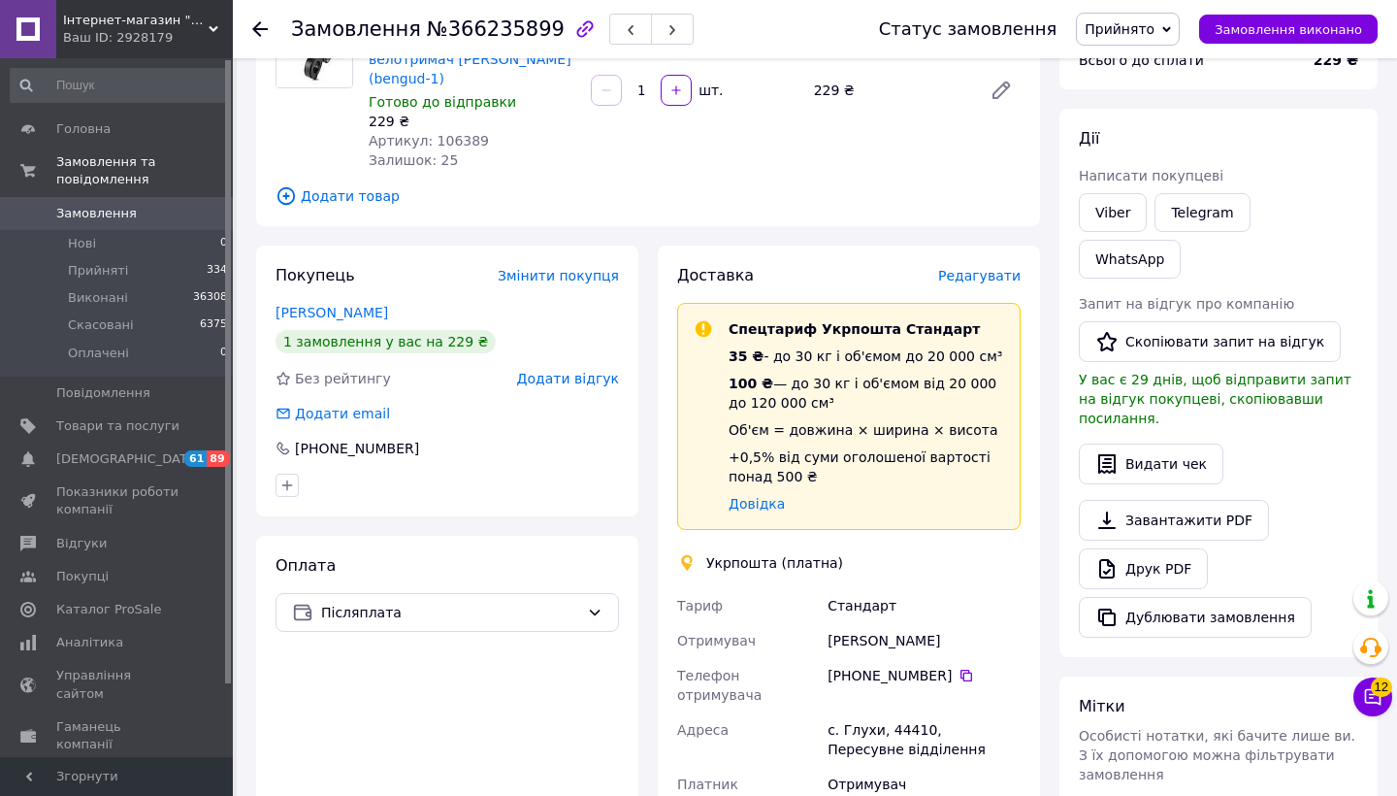
click at [980, 268] on span "Редагувати" at bounding box center [979, 276] width 82 height 16
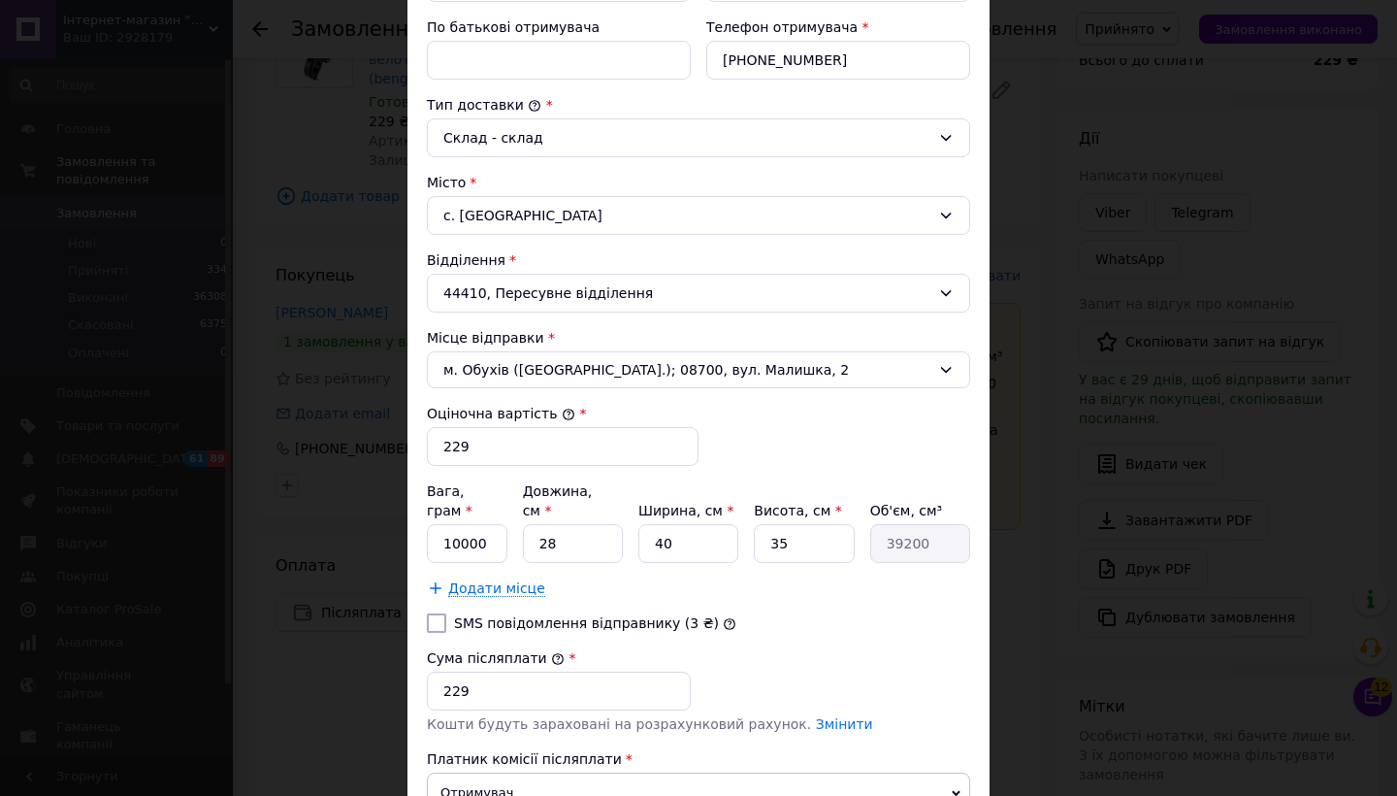
scroll to position [445, 0]
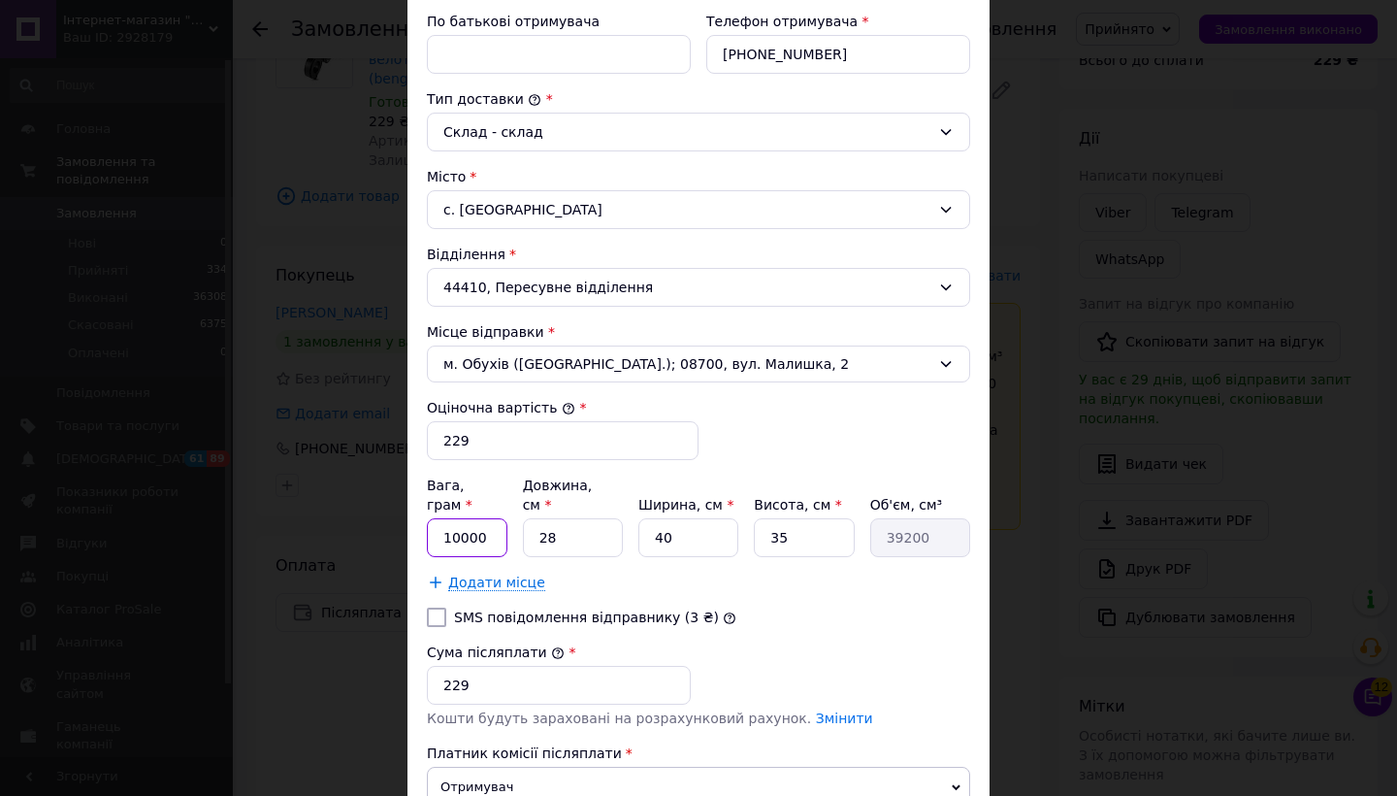
click at [488, 518] on input "10000" at bounding box center [467, 537] width 81 height 39
click at [457, 518] on input "1000" at bounding box center [467, 537] width 81 height 39
type input "200"
click at [565, 526] on input "28" at bounding box center [573, 537] width 100 height 39
type input "2"
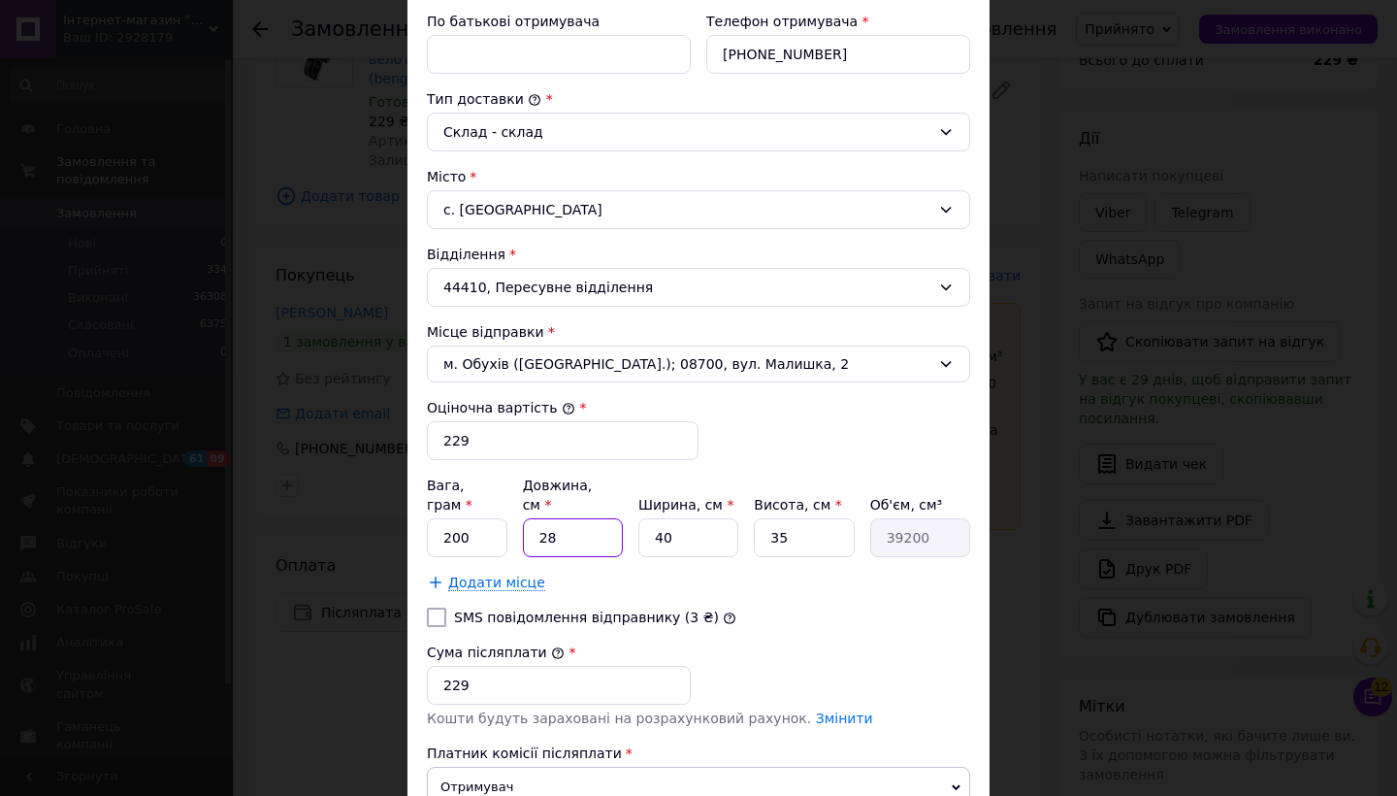
type input "2800"
type input "1"
type input "1400"
type input "10"
type input "14000"
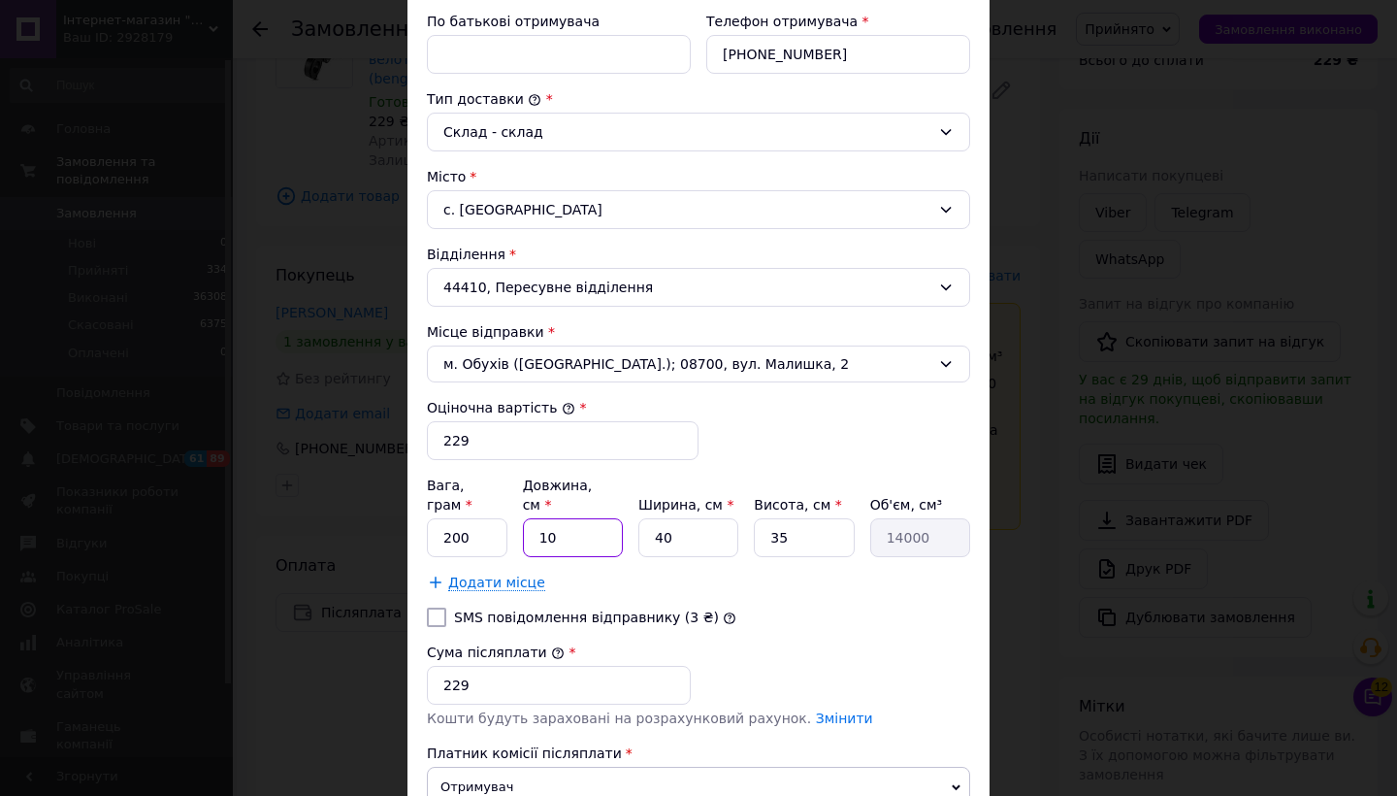
type input "10"
click at [723, 518] on input "40" at bounding box center [688, 537] width 100 height 39
type input "4"
type input "1400"
type input "5"
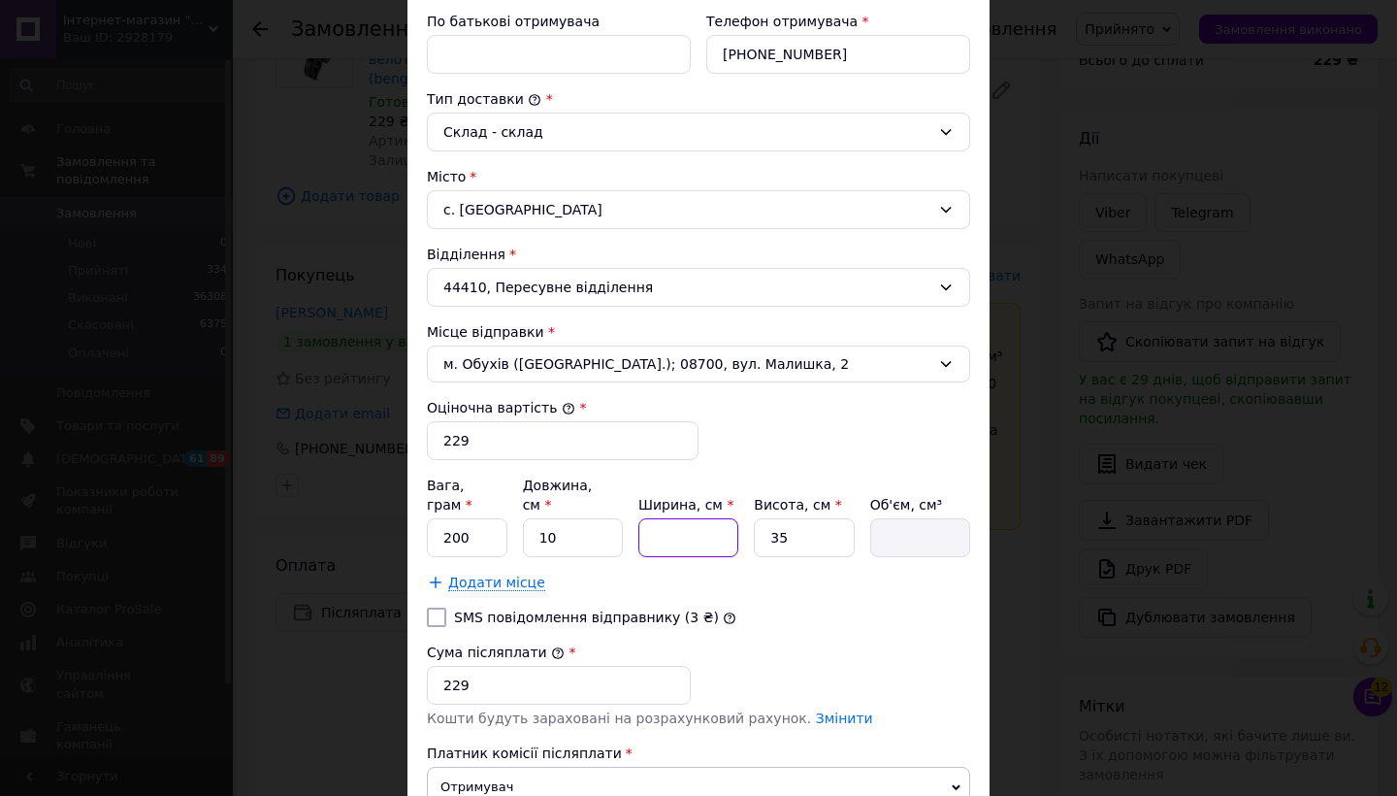
type input "1750"
type input "5"
click at [844, 526] on input "35" at bounding box center [804, 537] width 100 height 39
type input "3"
type input "150"
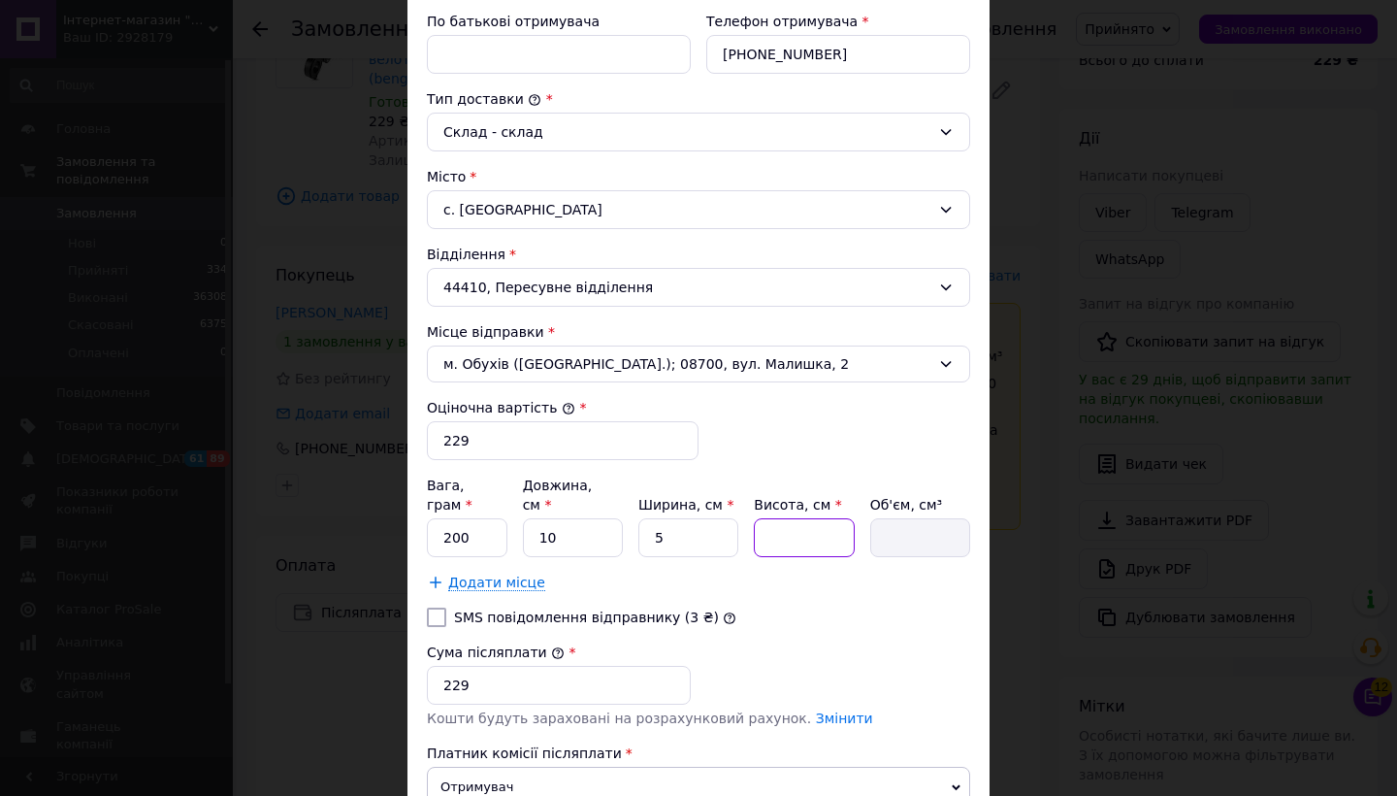
type input "1"
type input "50"
type input "10"
type input "500"
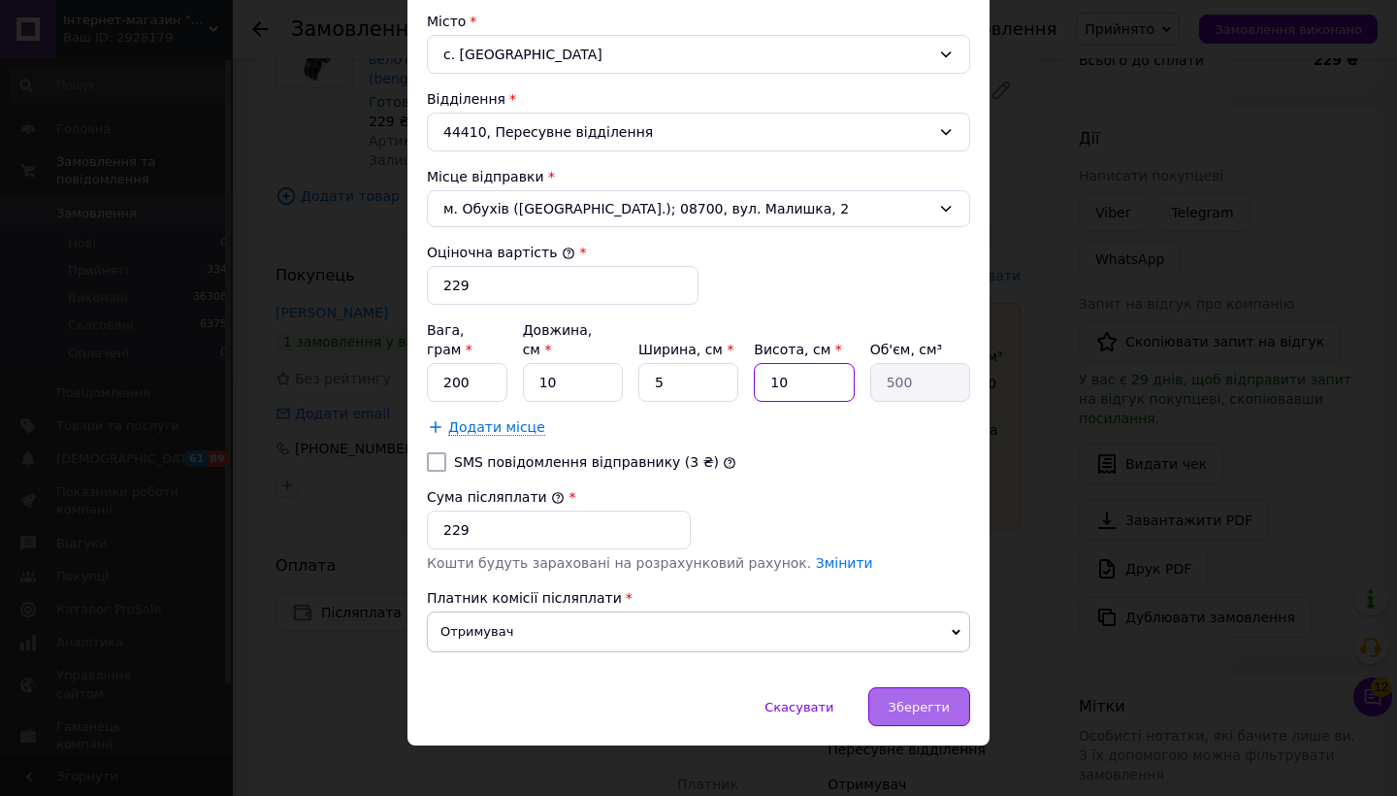
scroll to position [599, 0]
type input "10"
click at [930, 701] on span "Зберегти" at bounding box center [919, 708] width 61 height 15
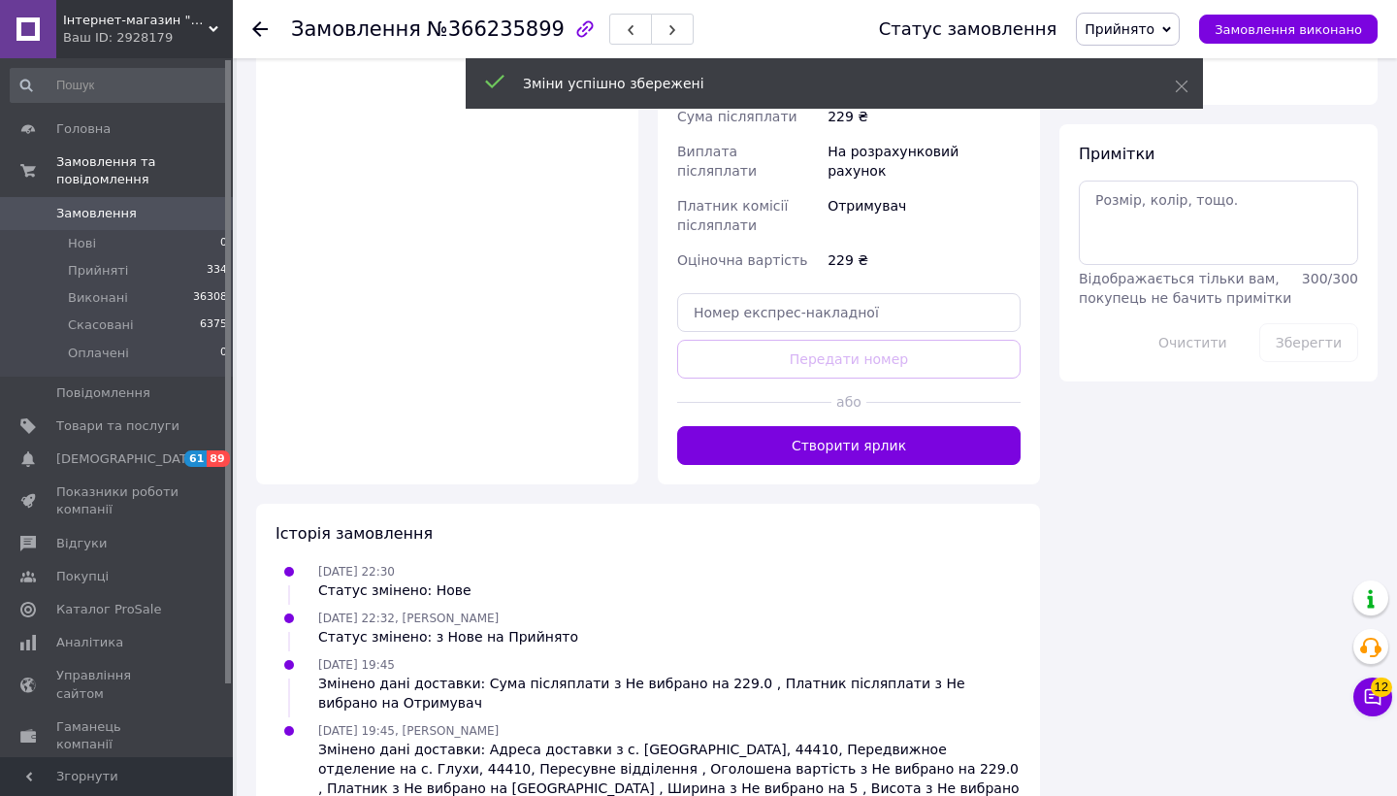
scroll to position [907, 0]
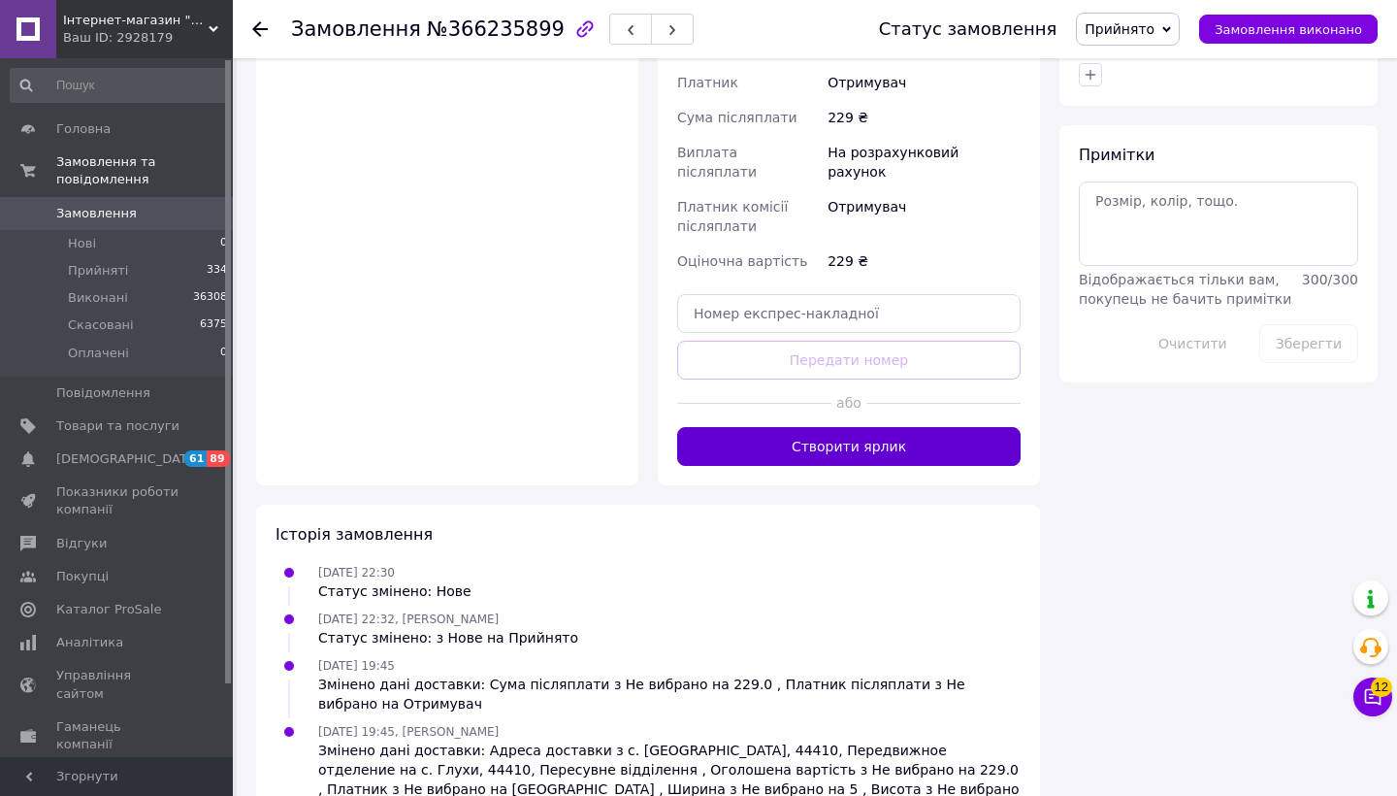
click at [804, 427] on button "Створити ярлик" at bounding box center [848, 446] width 343 height 39
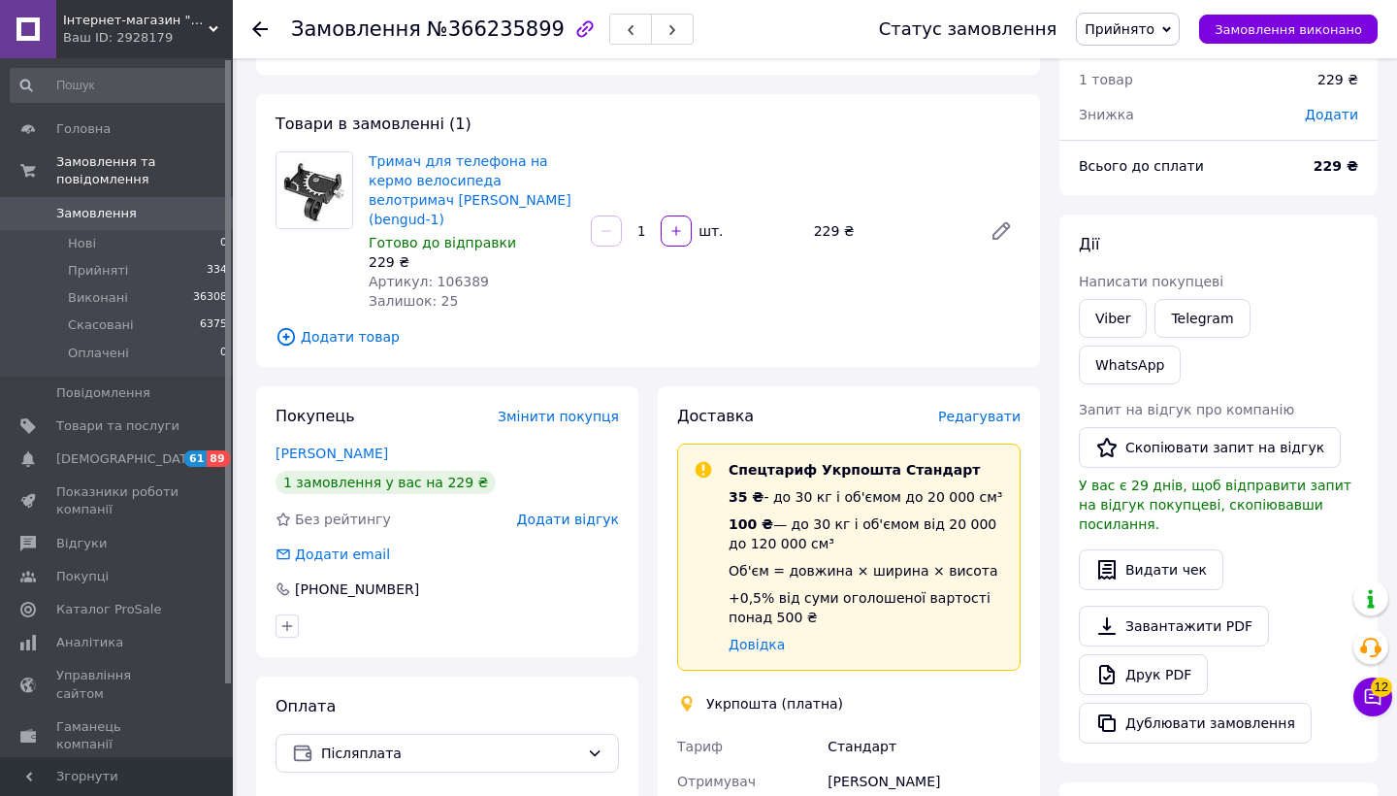
scroll to position [34, 0]
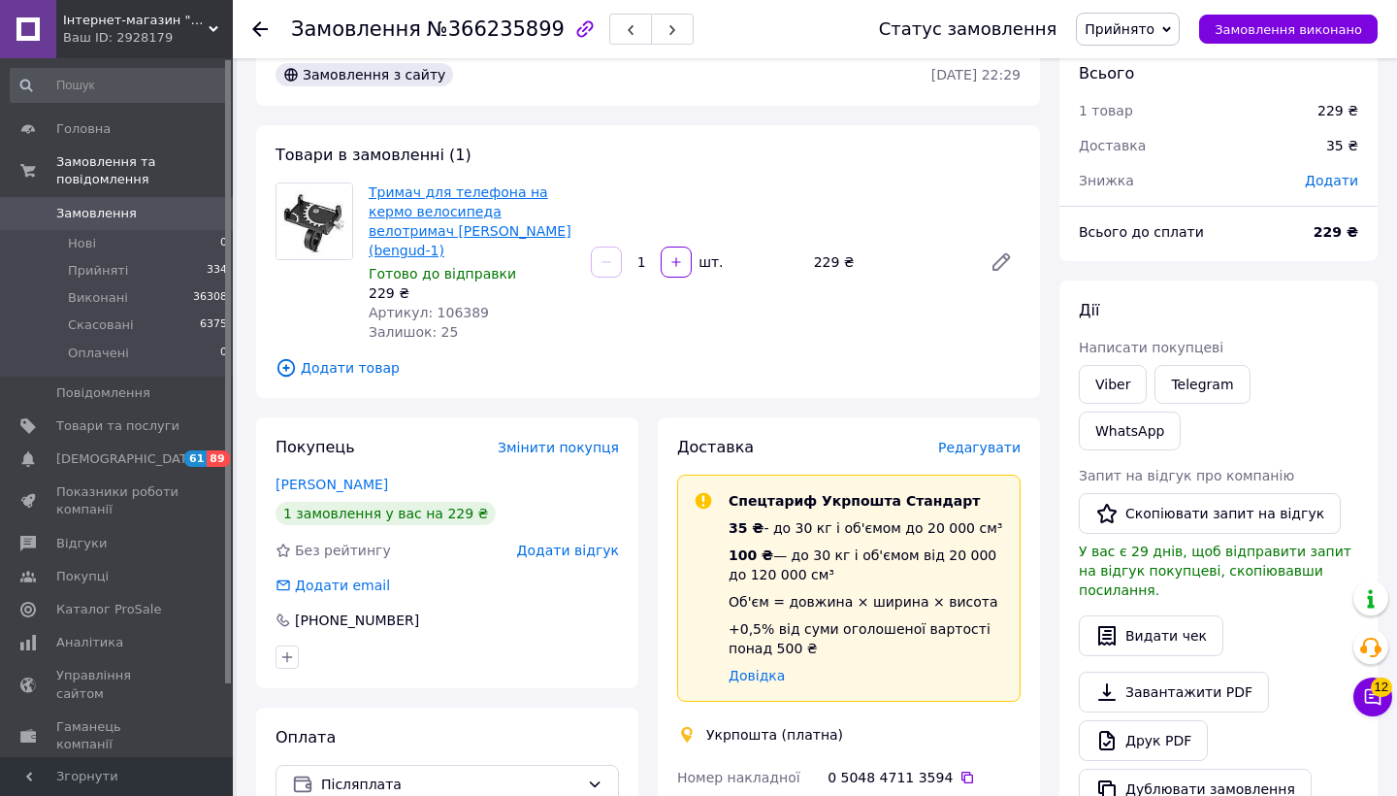
drag, startPoint x: 562, startPoint y: 229, endPoint x: 371, endPoint y: 190, distance: 195.0
click at [371, 190] on span "Тримач для телефона на кермо велосипеда велотримач Bodasan Чорний (bengud-1)" at bounding box center [472, 221] width 207 height 78
copy link "Тримач для телефона на кермо велосипеда велотримач Bodasan Чорний (bengud-1)"
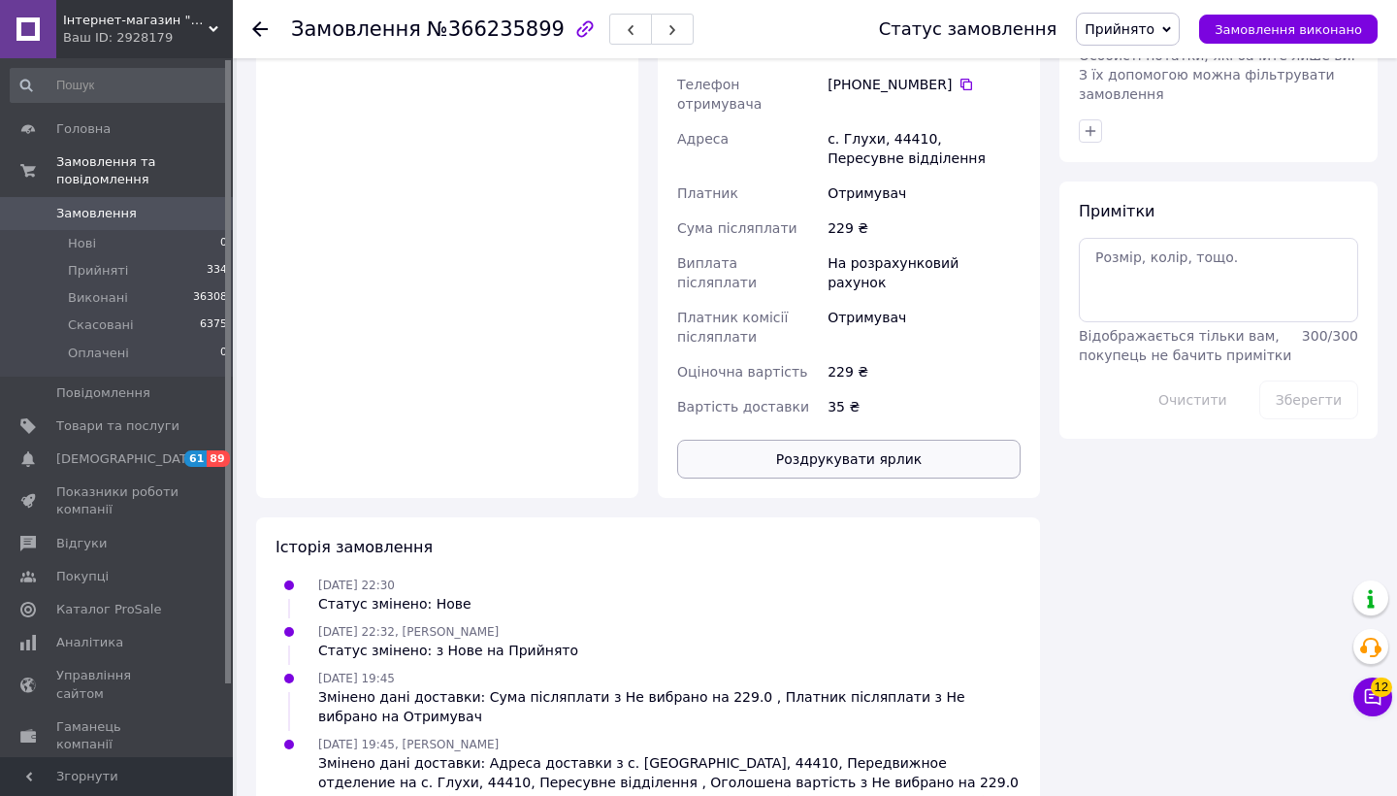
scroll to position [883, 0]
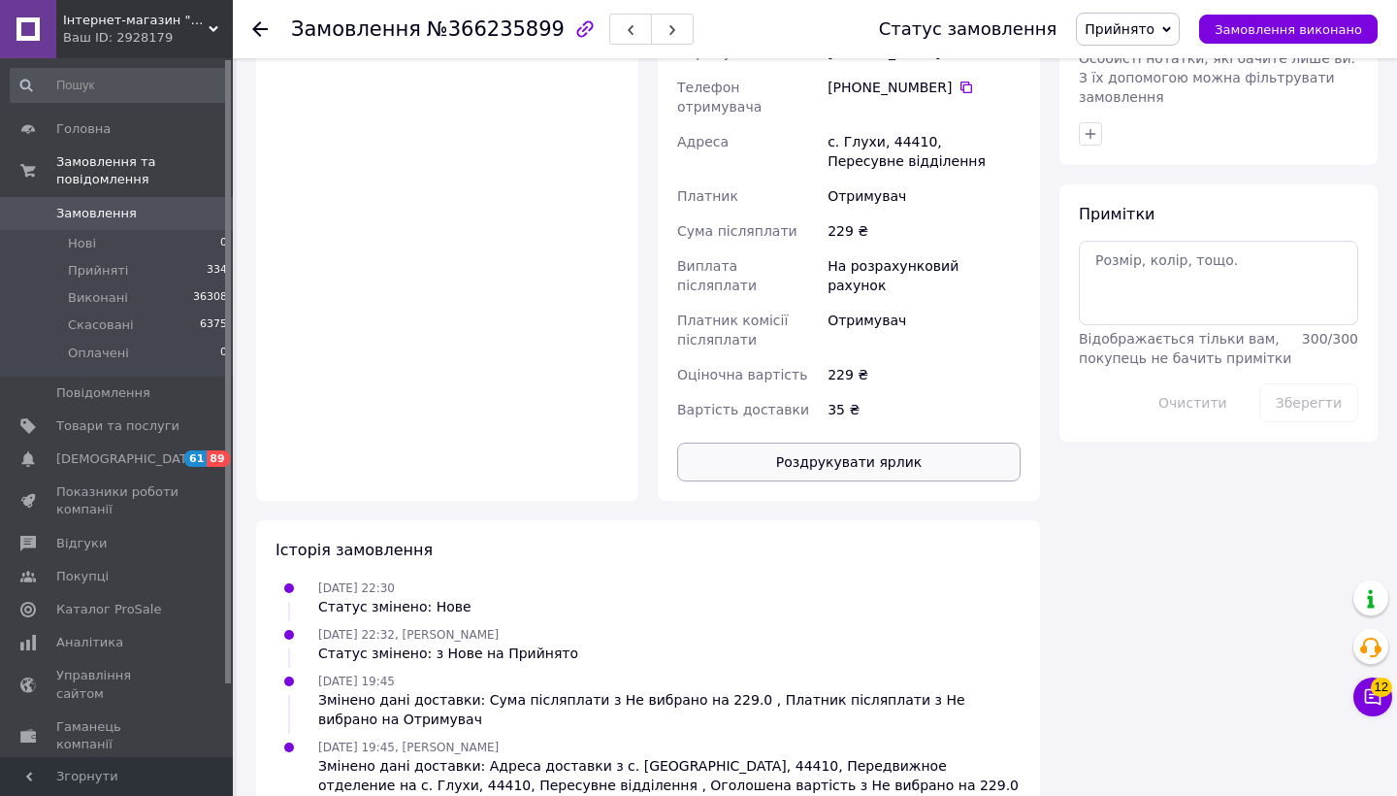
click at [843, 442] on button "Роздрукувати ярлик" at bounding box center [848, 461] width 343 height 39
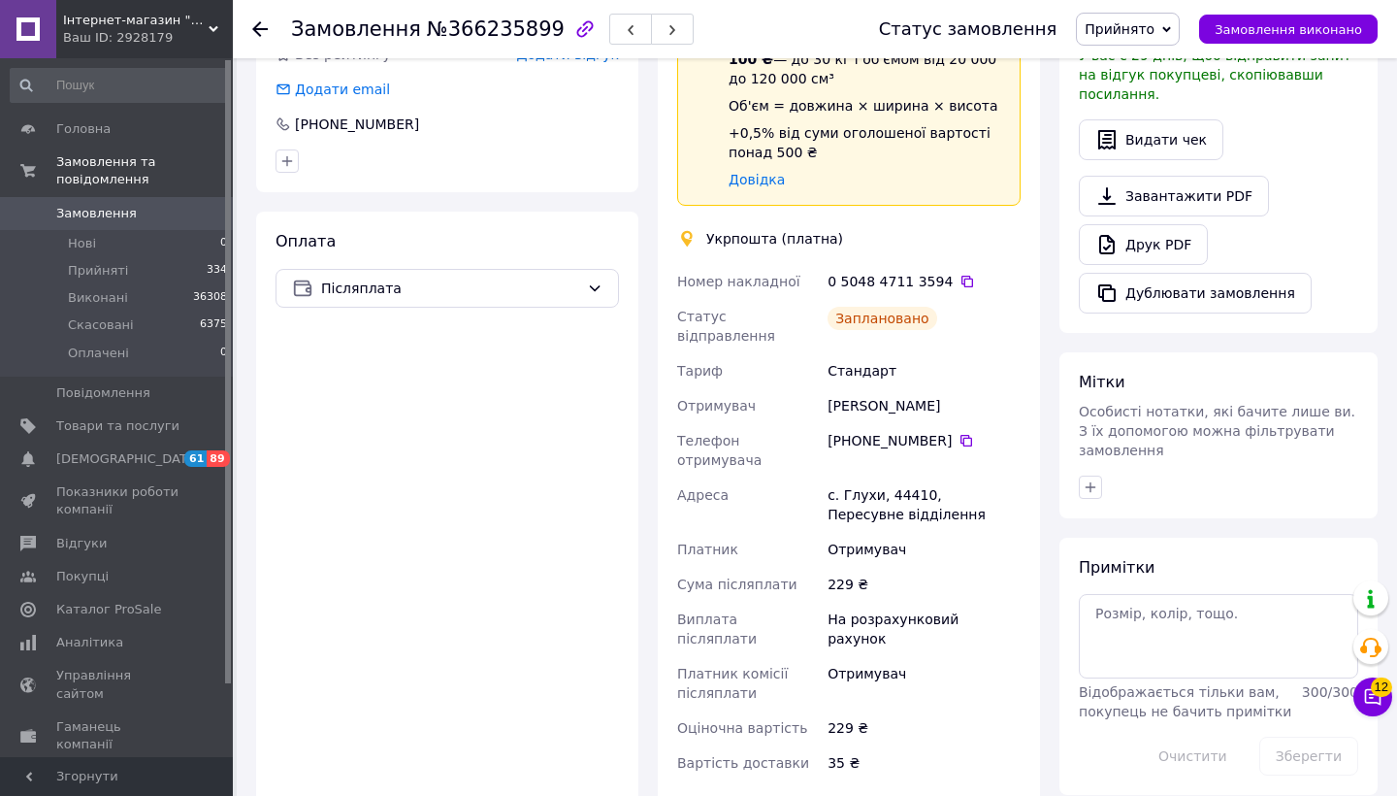
scroll to position [473, 0]
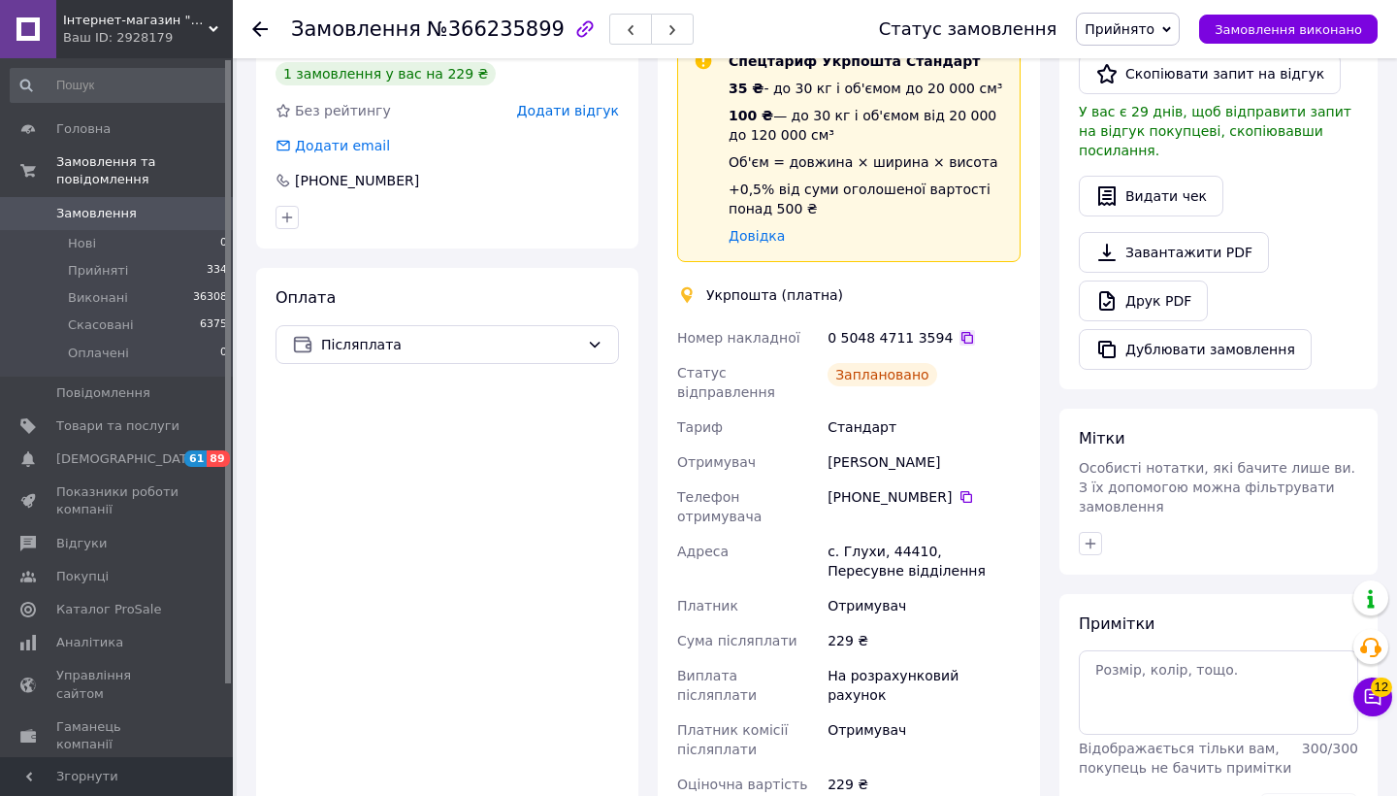
click at [961, 332] on icon at bounding box center [967, 338] width 12 height 12
